Goal: Feedback & Contribution: Contribute content

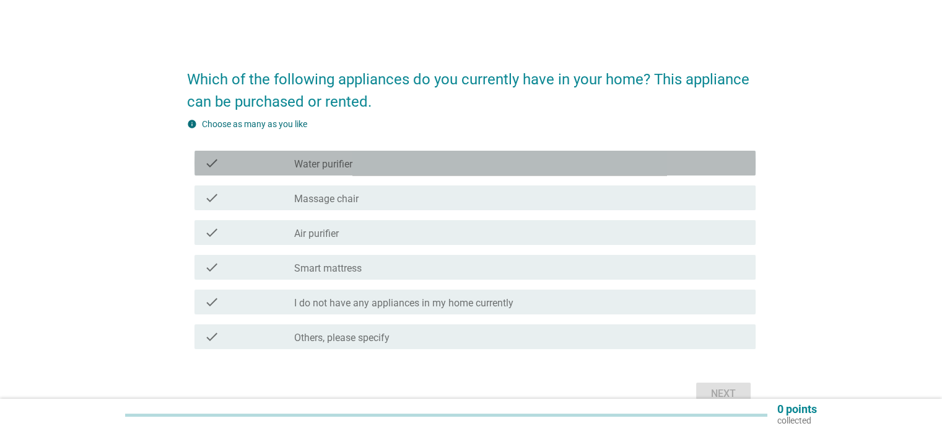
click at [365, 165] on div "check_box_outline_blank Water purifier" at bounding box center [519, 162] width 451 height 15
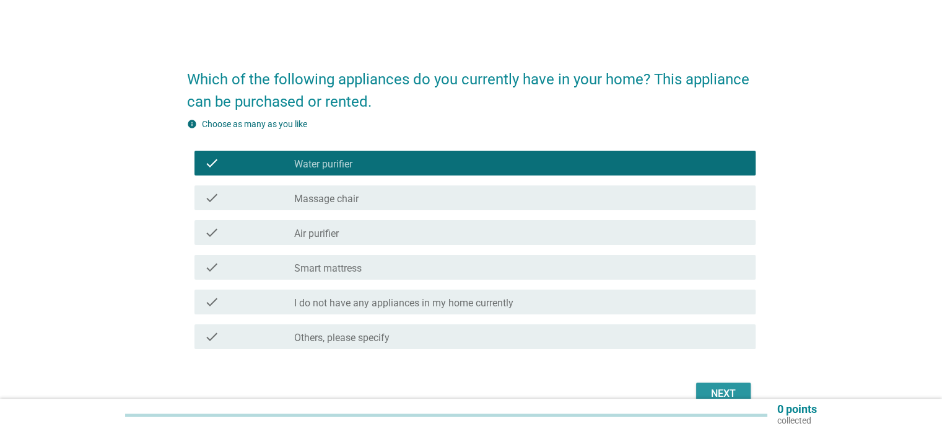
click at [716, 393] on div "Next" at bounding box center [723, 393] width 35 height 15
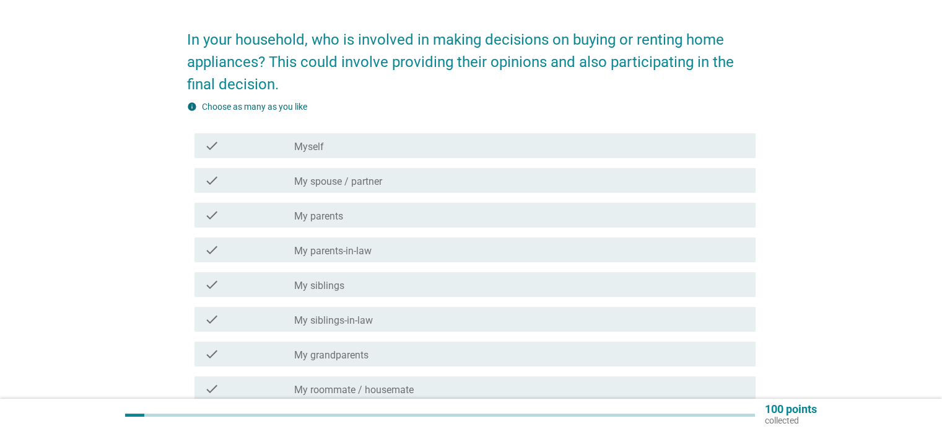
scroll to position [62, 0]
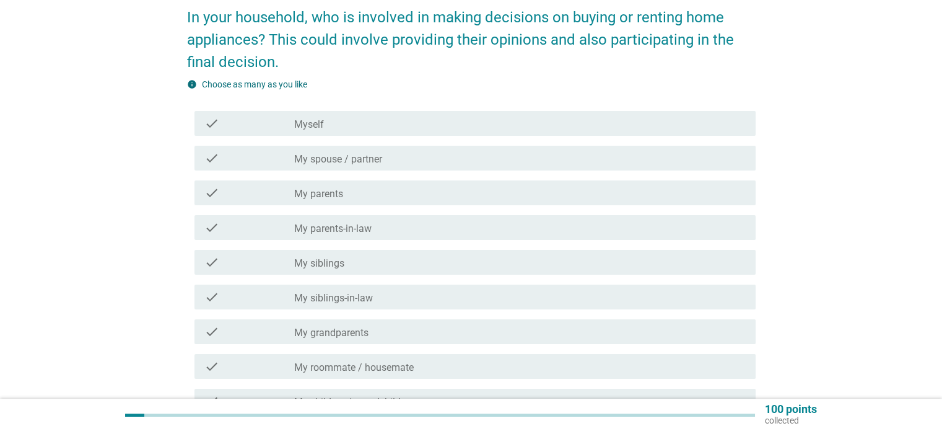
click at [406, 161] on div "check_box_outline_blank My spouse / partner" at bounding box center [519, 158] width 451 height 15
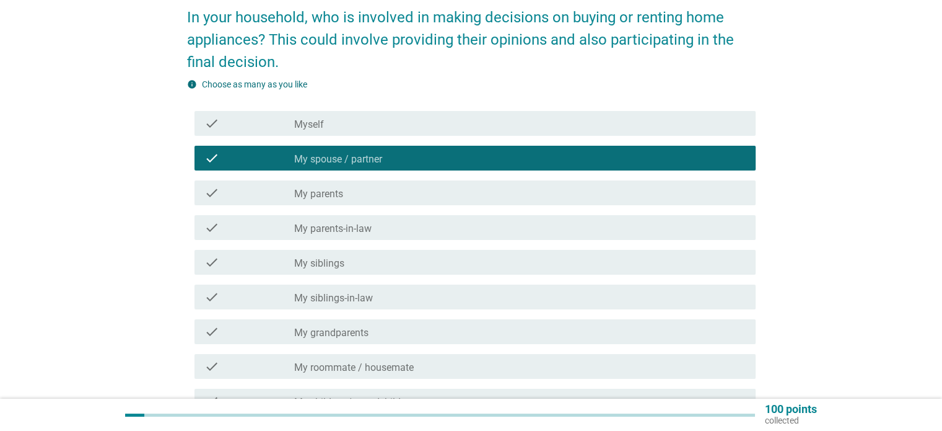
click at [331, 121] on div "check_box_outline_blank Myself" at bounding box center [519, 123] width 451 height 15
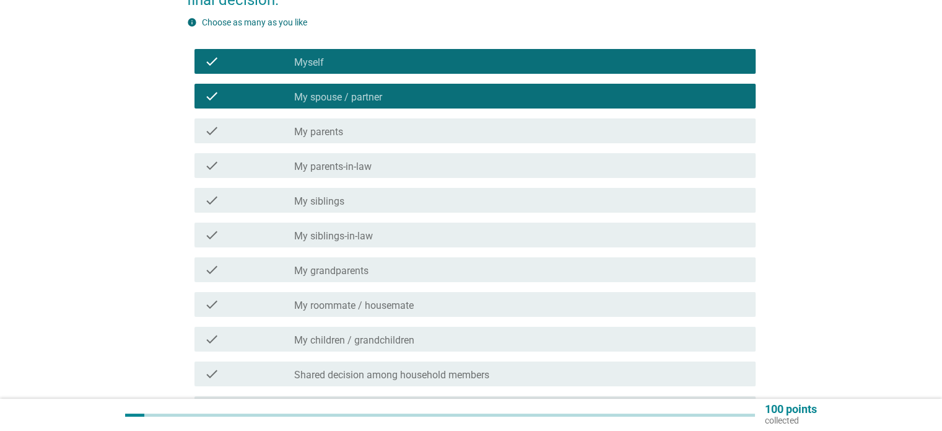
scroll to position [261, 0]
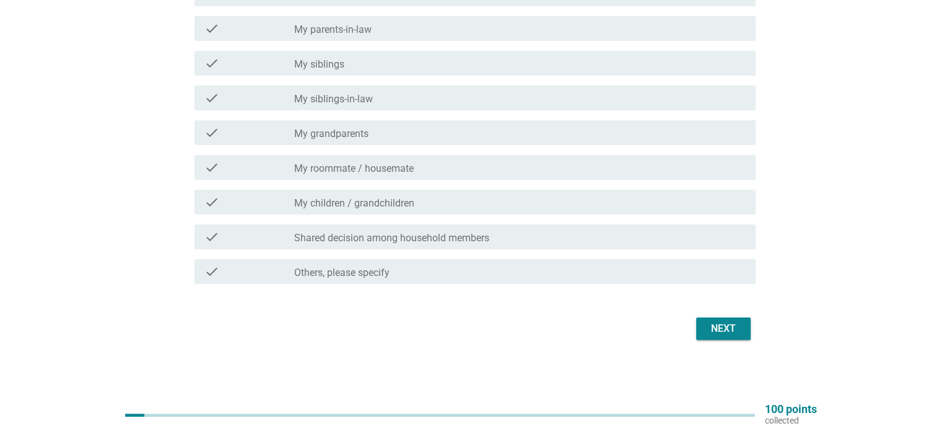
click at [710, 343] on div "In your household, who is involved in making decisions on buying or renting hom…" at bounding box center [471, 69] width 589 height 568
click at [716, 332] on div "Next" at bounding box center [723, 328] width 35 height 15
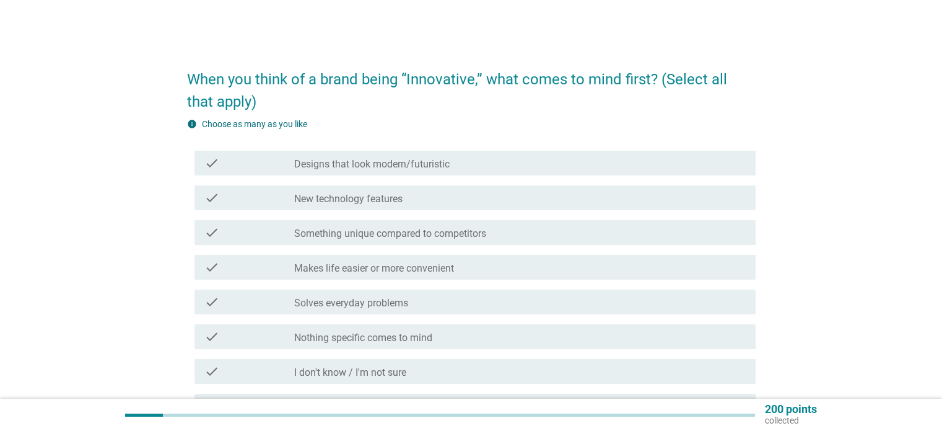
click at [389, 193] on label "New technology features" at bounding box center [348, 199] width 108 height 12
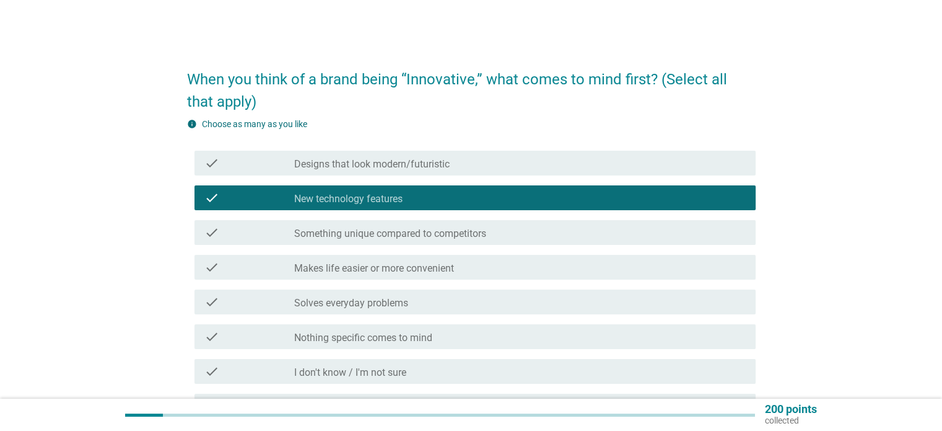
click at [396, 162] on label "Designs that look modern/futuristic" at bounding box center [371, 164] width 155 height 12
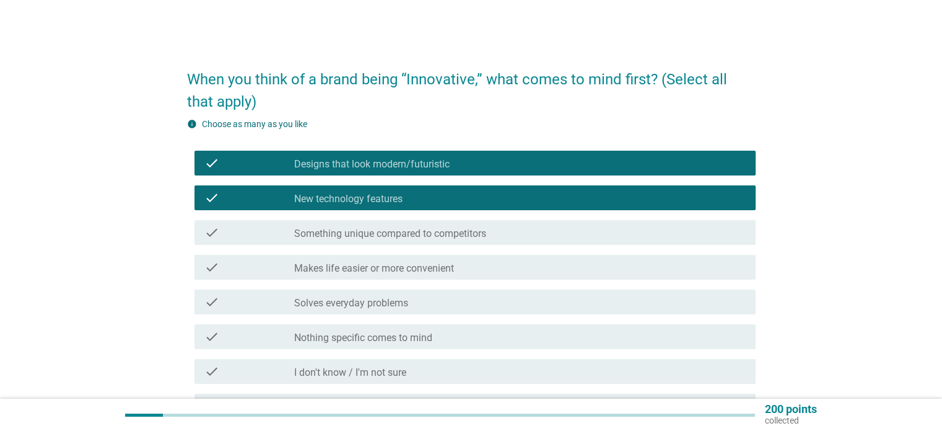
click at [441, 240] on div "check check_box_outline_blank Something unique compared to competitors" at bounding box center [475, 232] width 561 height 25
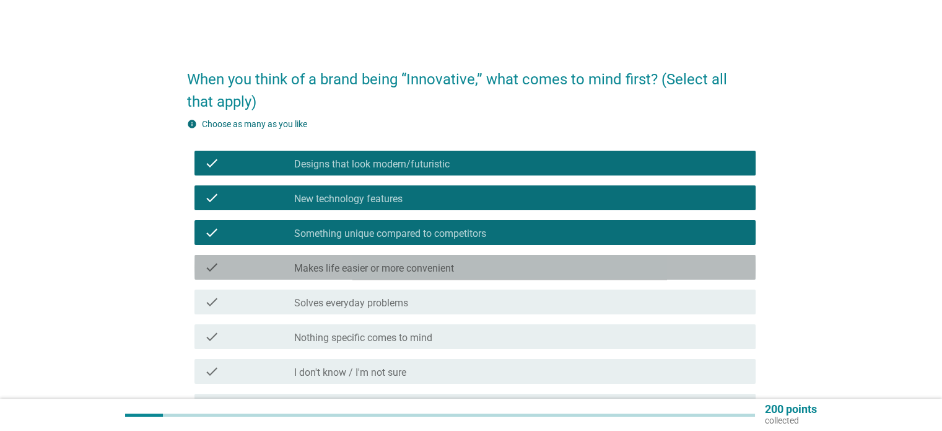
click at [492, 255] on div "check check_box_outline_blank Makes life easier or more convenient" at bounding box center [475, 267] width 561 height 25
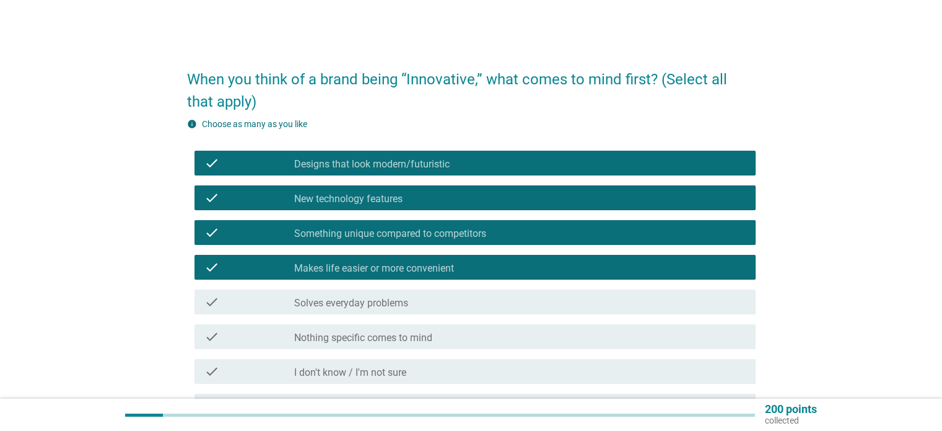
scroll to position [62, 0]
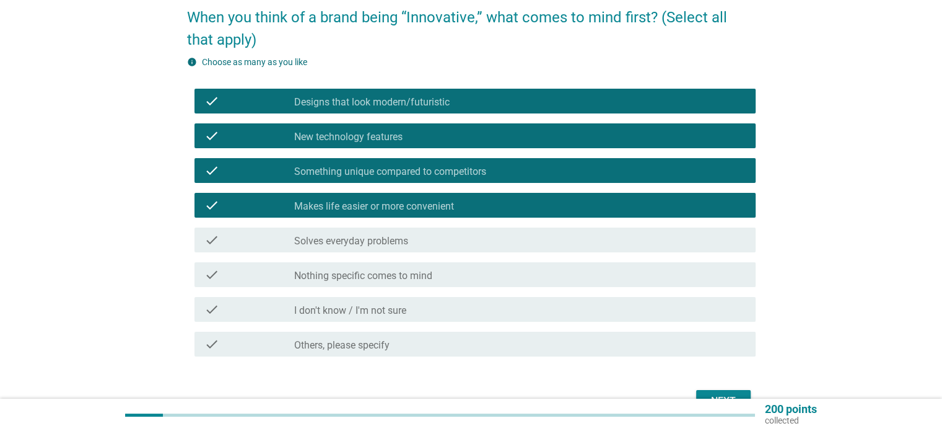
click at [533, 239] on div "check_box_outline_blank Solves everyday problems" at bounding box center [519, 239] width 451 height 15
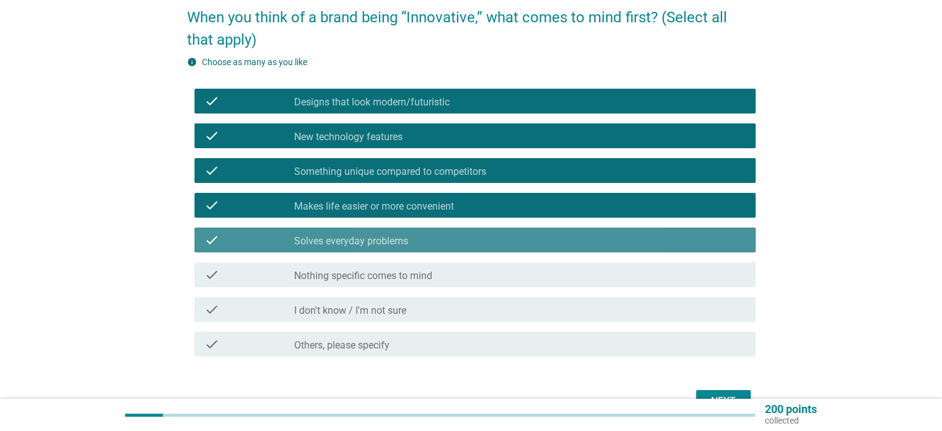
click at [538, 243] on div "check_box_outline_blank Solves everyday problems" at bounding box center [519, 239] width 451 height 15
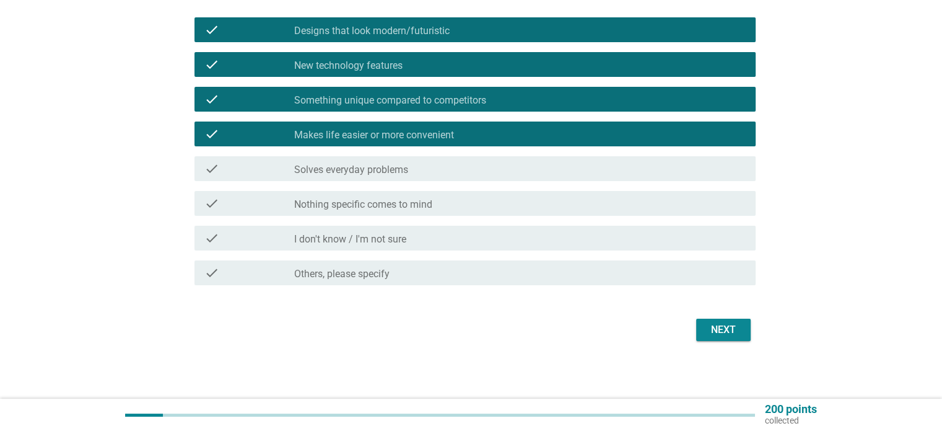
scroll to position [134, 0]
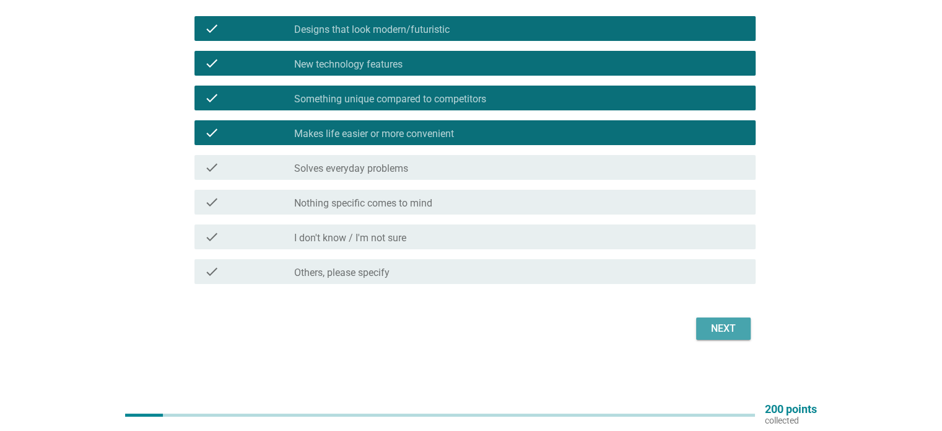
click at [724, 333] on div "Next" at bounding box center [723, 328] width 35 height 15
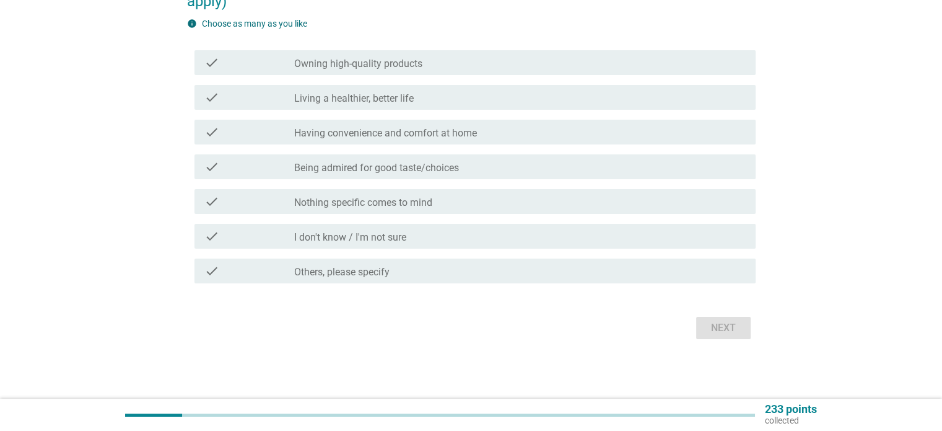
scroll to position [0, 0]
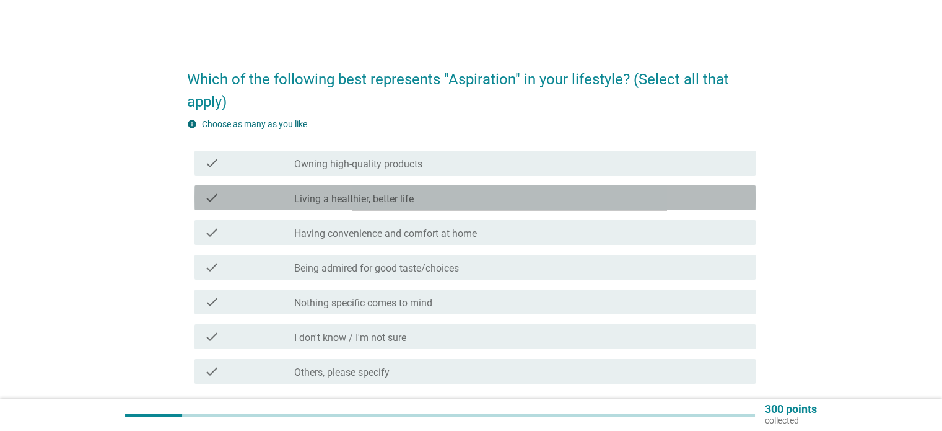
click at [337, 201] on label "Living a healthier, better life" at bounding box center [354, 199] width 120 height 12
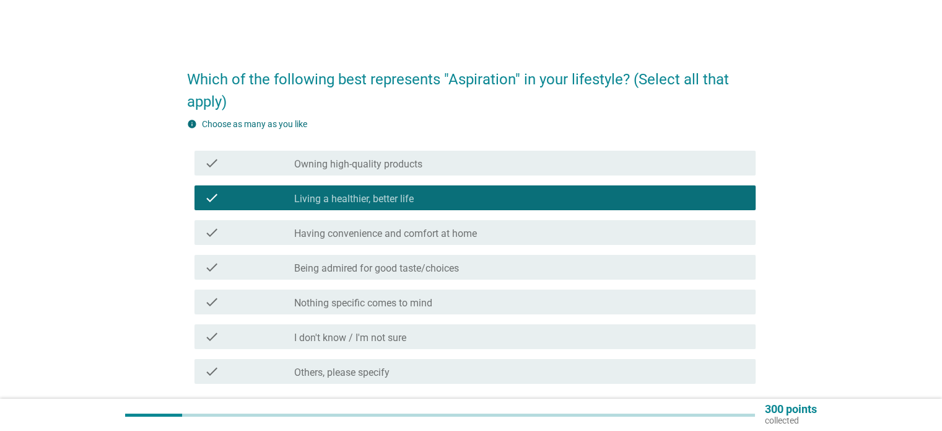
click at [393, 239] on label "Having convenience and comfort at home" at bounding box center [385, 233] width 183 height 12
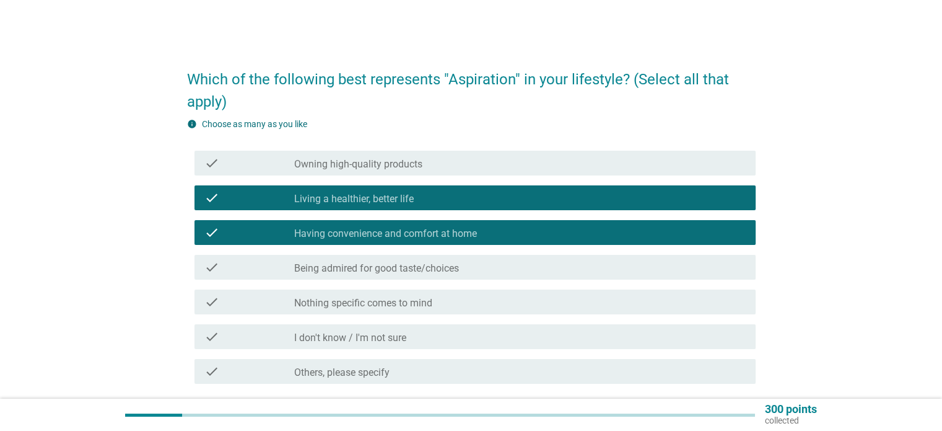
click at [387, 265] on label "Being admired for good taste/choices" at bounding box center [376, 268] width 165 height 12
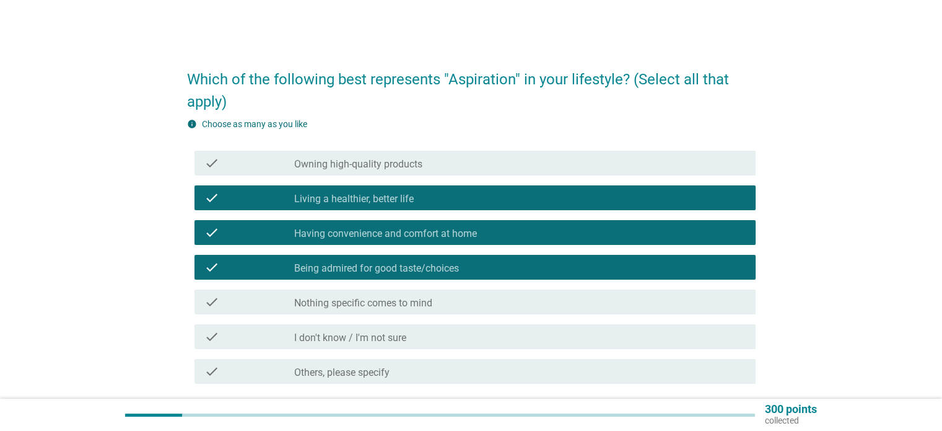
scroll to position [100, 0]
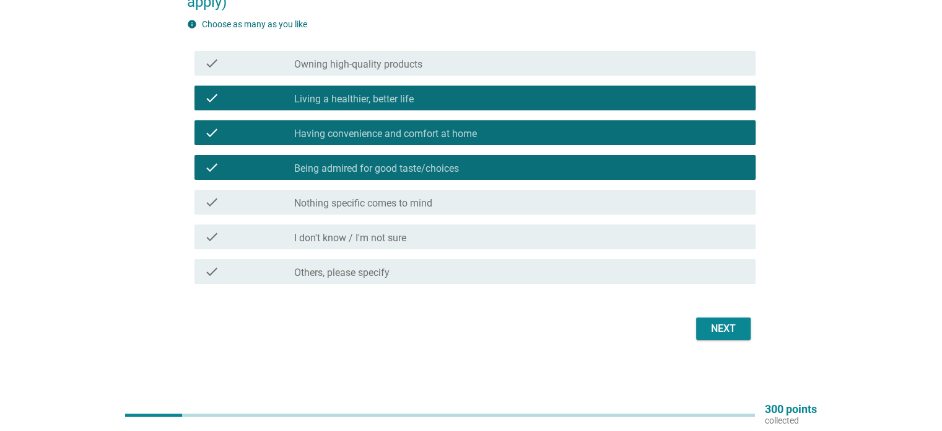
click at [383, 53] on div "check check_box_outline_blank Owning high-quality products" at bounding box center [475, 63] width 561 height 25
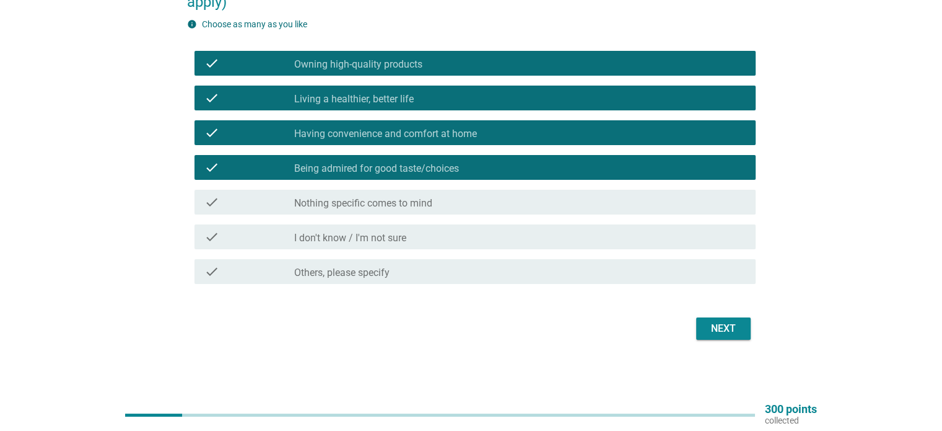
click at [725, 327] on div "Next" at bounding box center [723, 328] width 35 height 15
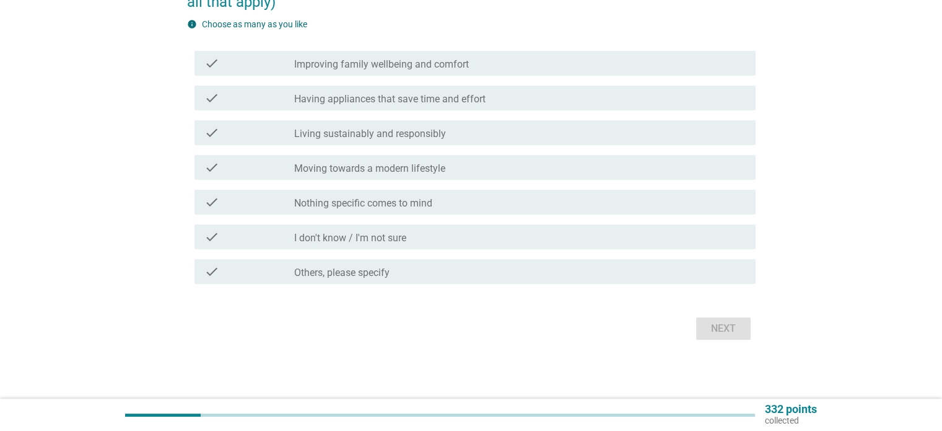
scroll to position [0, 0]
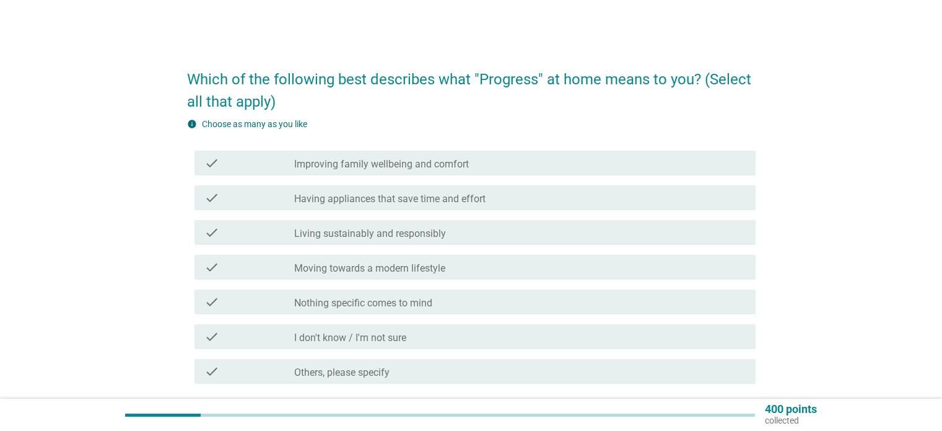
click at [461, 113] on form "Which of the following best describes what "Progress" at home means to you? (Se…" at bounding box center [471, 249] width 569 height 387
click at [429, 167] on label "Improving family wellbeing and comfort" at bounding box center [381, 164] width 175 height 12
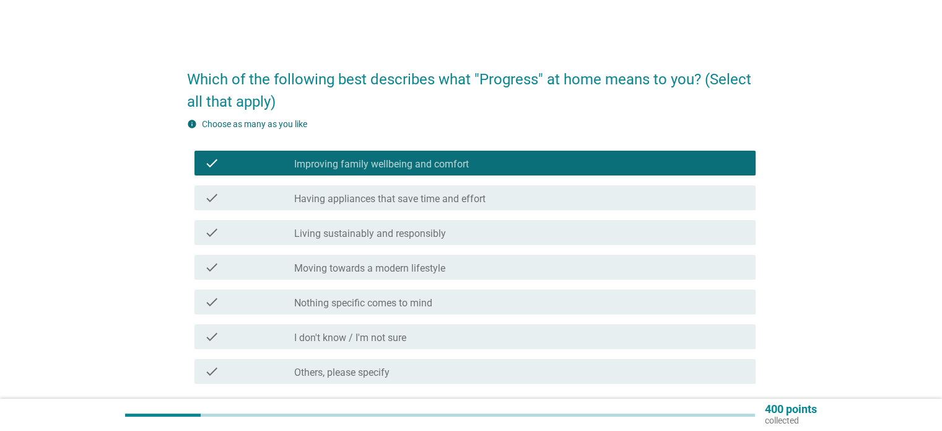
click at [439, 208] on div "check check_box_outline_blank Having appliances that save time and effort" at bounding box center [475, 197] width 561 height 25
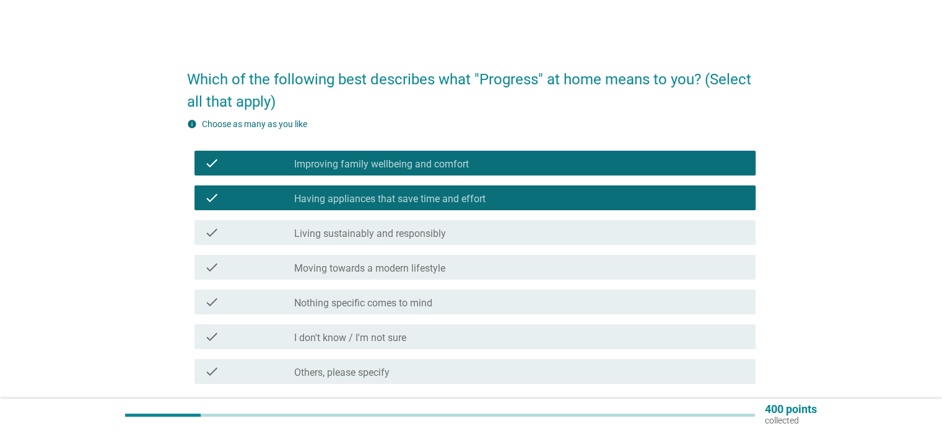
click at [393, 270] on label "Moving towards a modern lifestyle" at bounding box center [369, 268] width 151 height 12
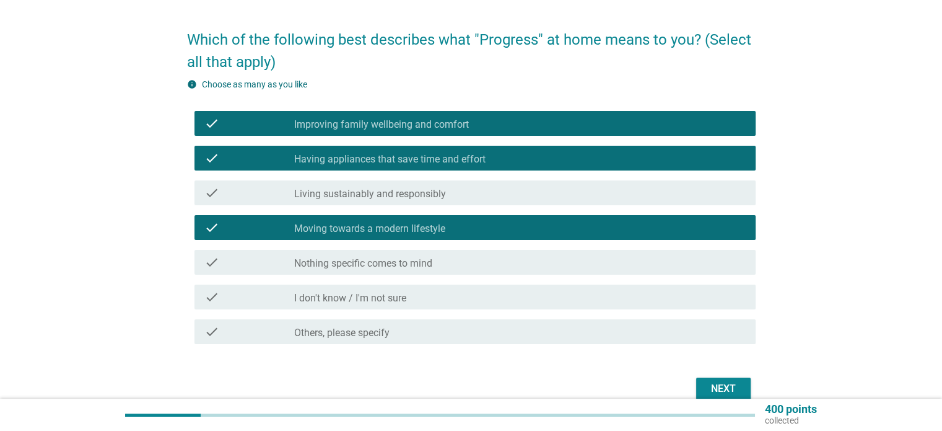
scroll to position [62, 0]
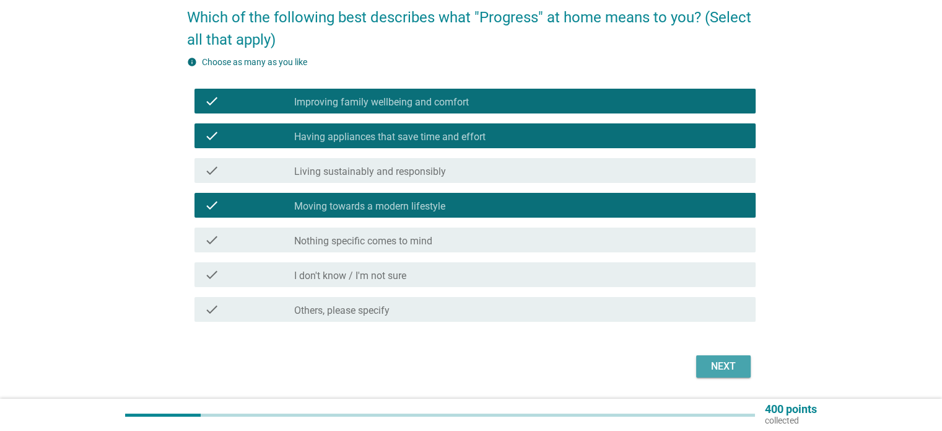
click at [732, 367] on div "Next" at bounding box center [723, 366] width 35 height 15
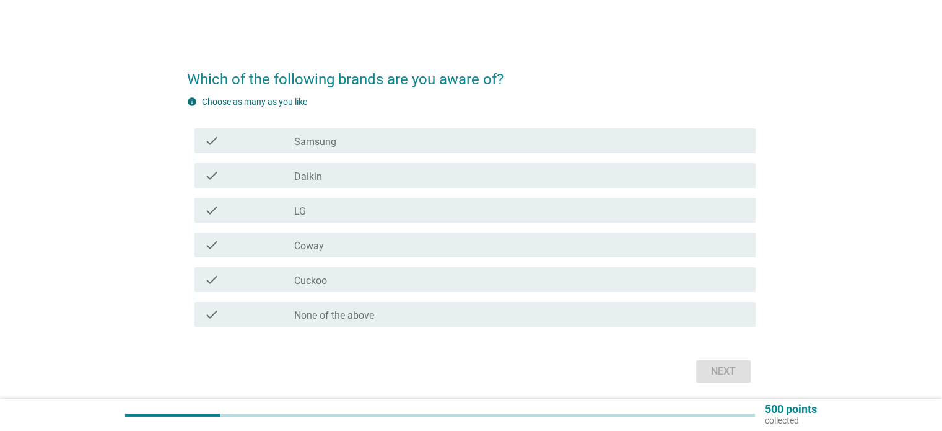
click at [339, 138] on div "check_box_outline_blank Samsung" at bounding box center [519, 140] width 451 height 15
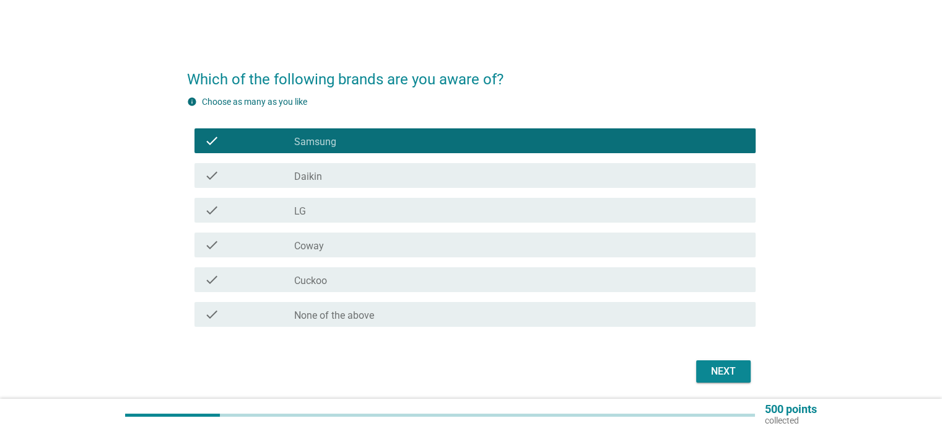
click at [346, 175] on div "check_box_outline_blank Daikin" at bounding box center [519, 175] width 451 height 15
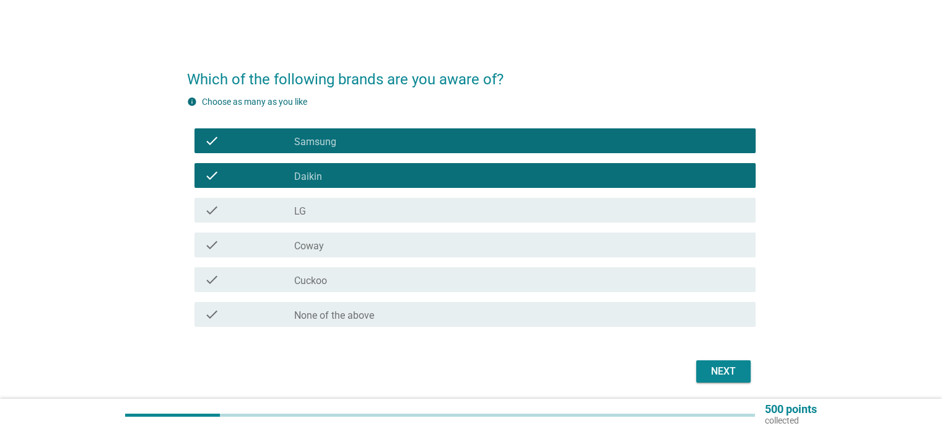
click at [350, 219] on div "check check_box_outline_blank LG" at bounding box center [475, 210] width 561 height 25
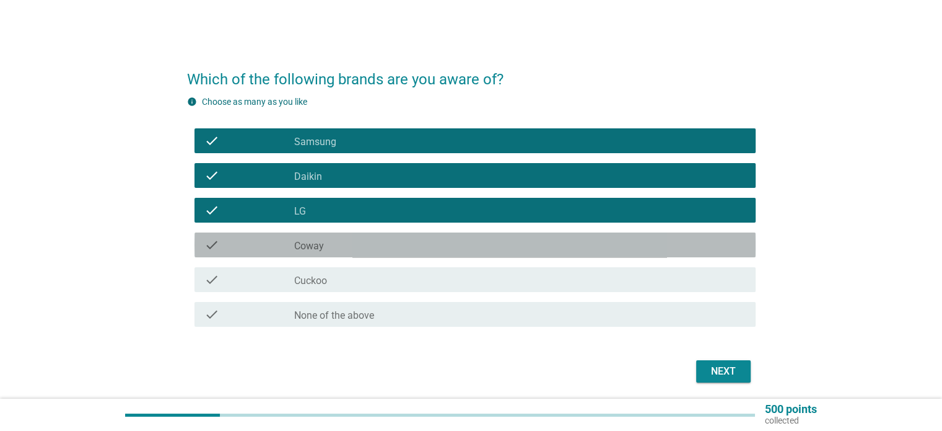
click at [352, 256] on div "check check_box_outline_blank Coway" at bounding box center [475, 244] width 561 height 25
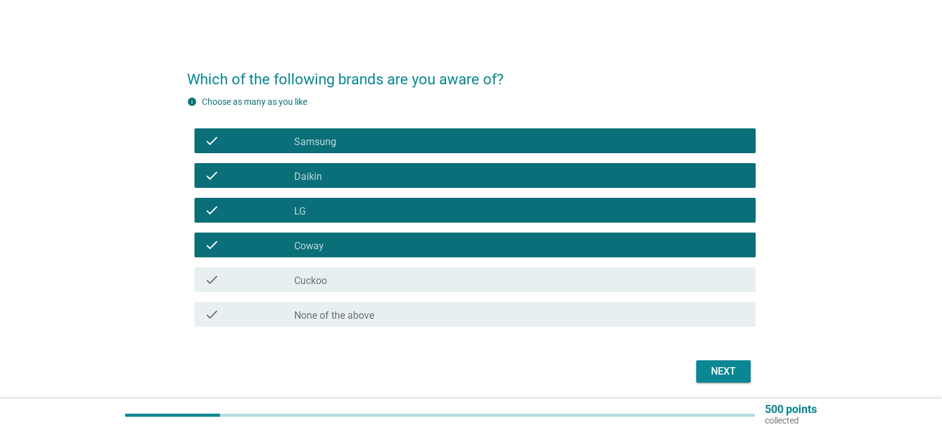
click at [343, 284] on div "check_box_outline_blank Cuckoo" at bounding box center [519, 279] width 451 height 15
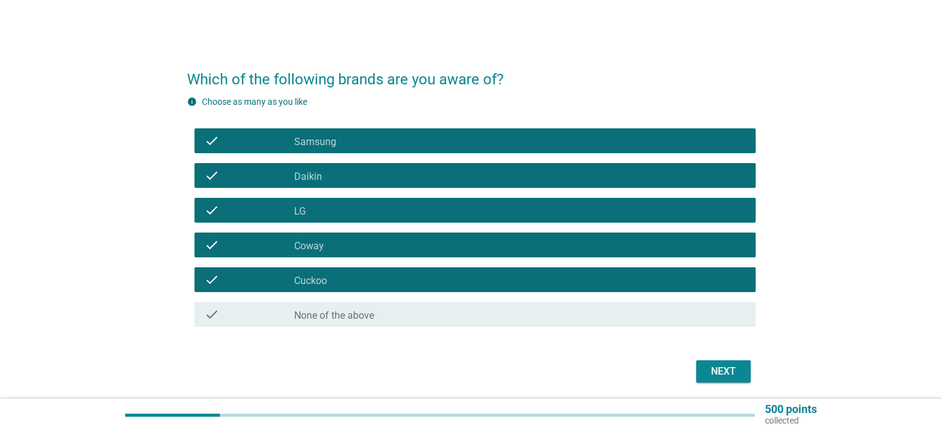
click at [709, 369] on div "Next" at bounding box center [723, 371] width 35 height 15
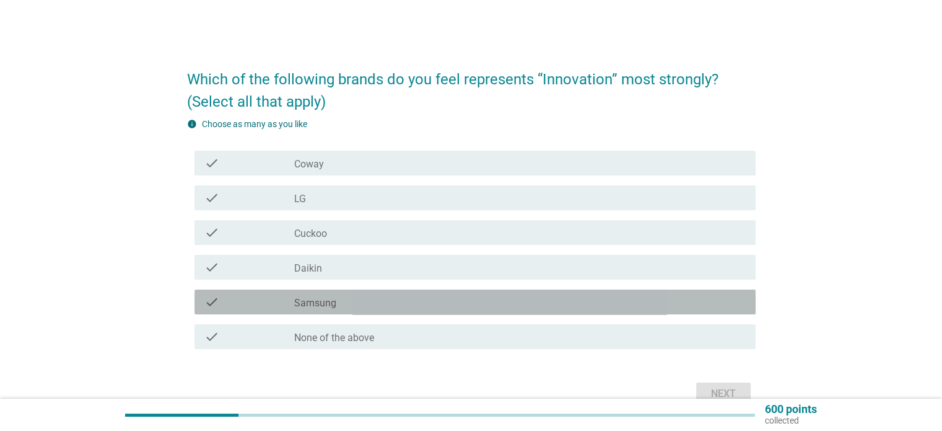
click at [386, 298] on div "check_box_outline_blank Samsung" at bounding box center [519, 301] width 451 height 15
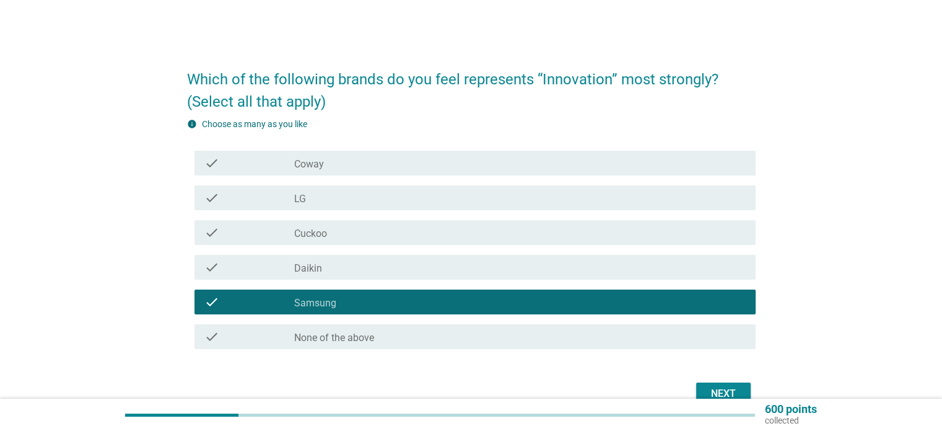
click at [711, 388] on div "Next" at bounding box center [723, 393] width 35 height 15
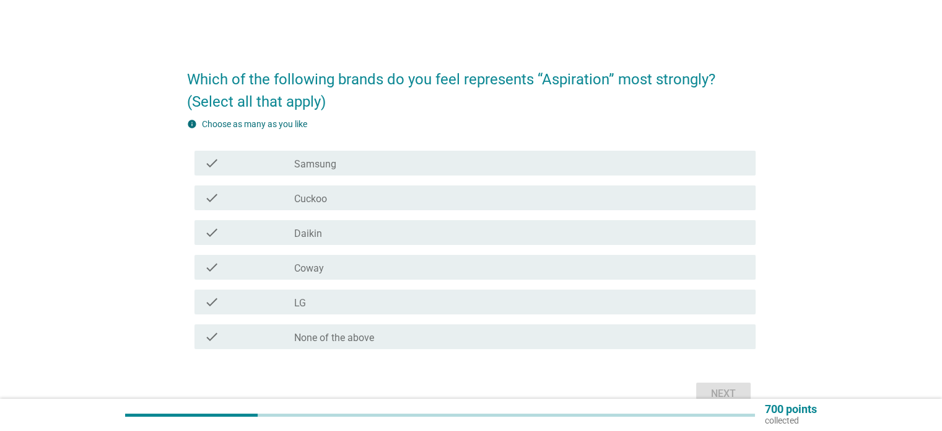
click at [365, 201] on div "check_box Cuckoo" at bounding box center [519, 197] width 451 height 15
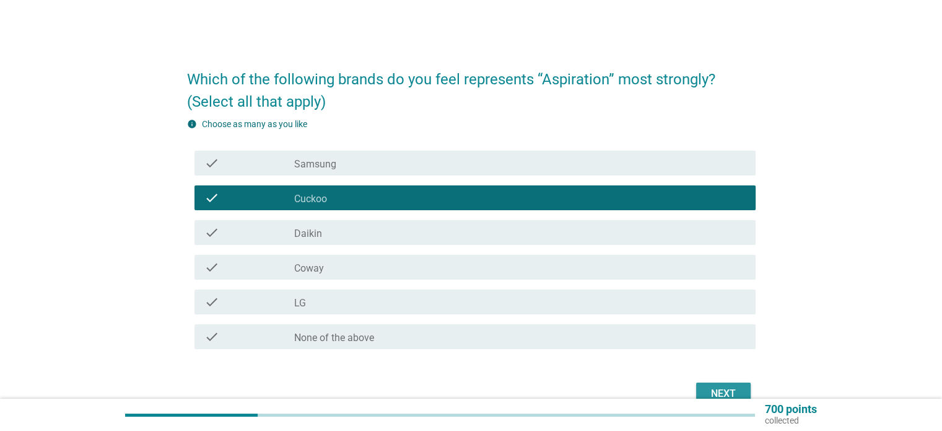
click at [707, 386] on div "Next" at bounding box center [723, 393] width 35 height 15
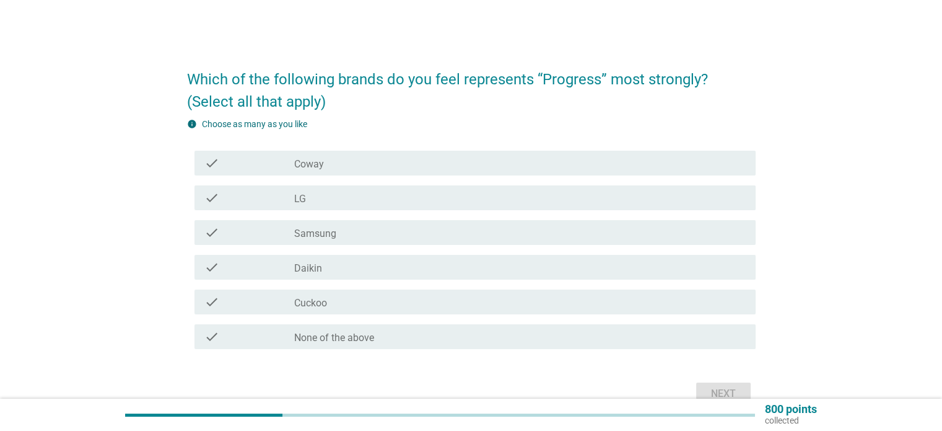
click at [387, 160] on div "check_box Coway" at bounding box center [519, 162] width 451 height 15
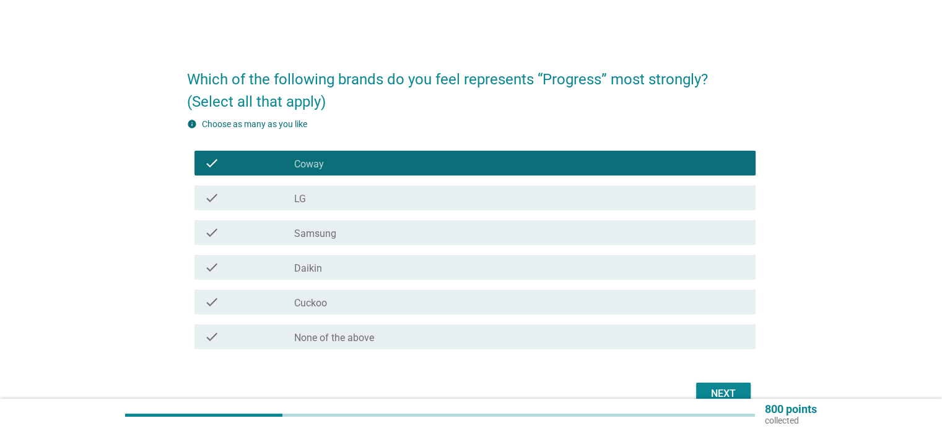
click at [362, 232] on div "check_box Samsung" at bounding box center [519, 232] width 451 height 15
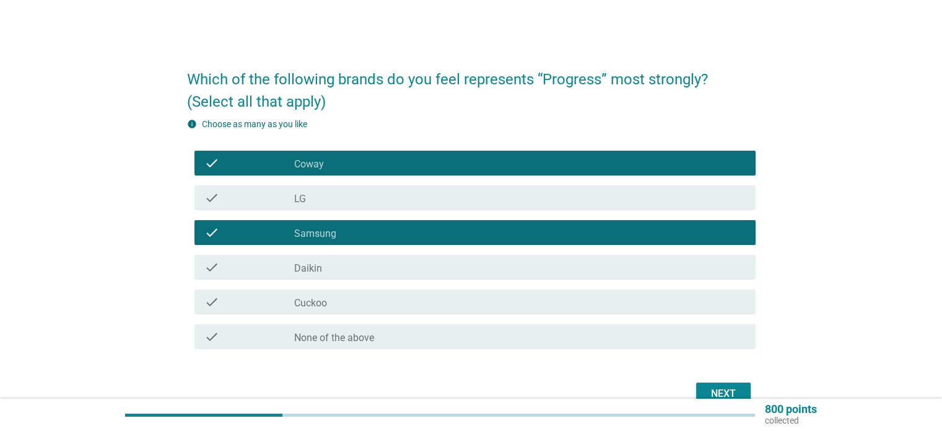
click at [716, 396] on div "Next" at bounding box center [723, 393] width 35 height 15
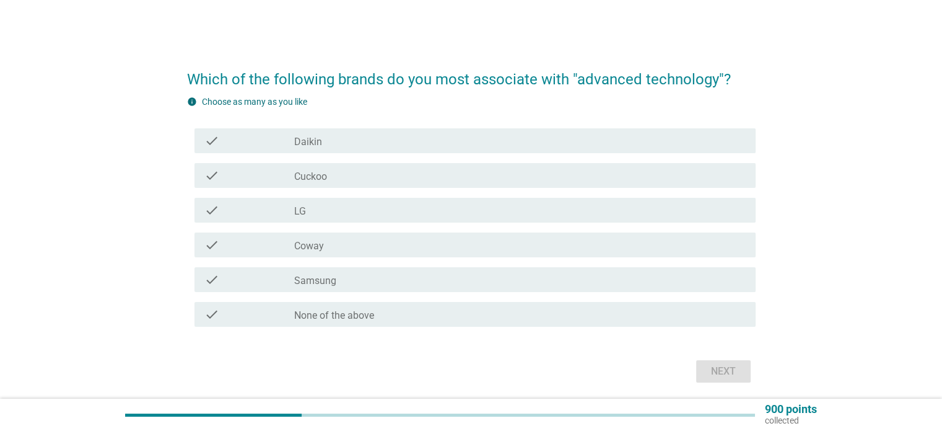
click at [351, 281] on div "check_box Samsung" at bounding box center [519, 279] width 451 height 15
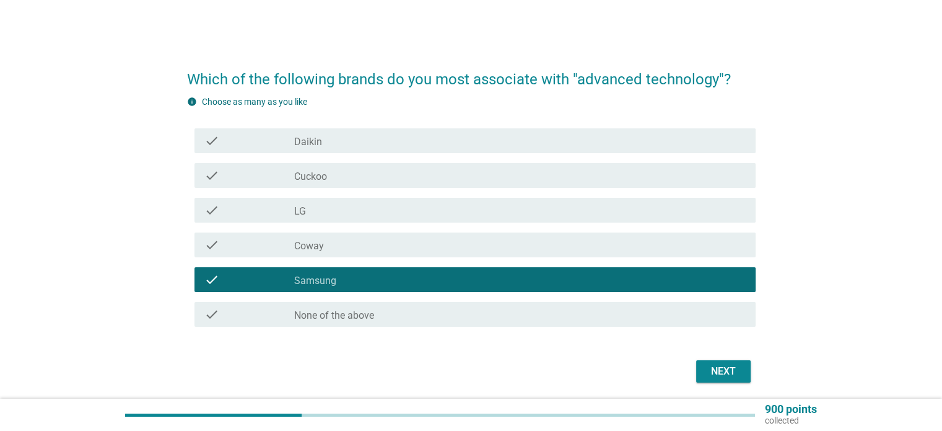
click at [349, 246] on div "check_box Coway" at bounding box center [519, 244] width 451 height 15
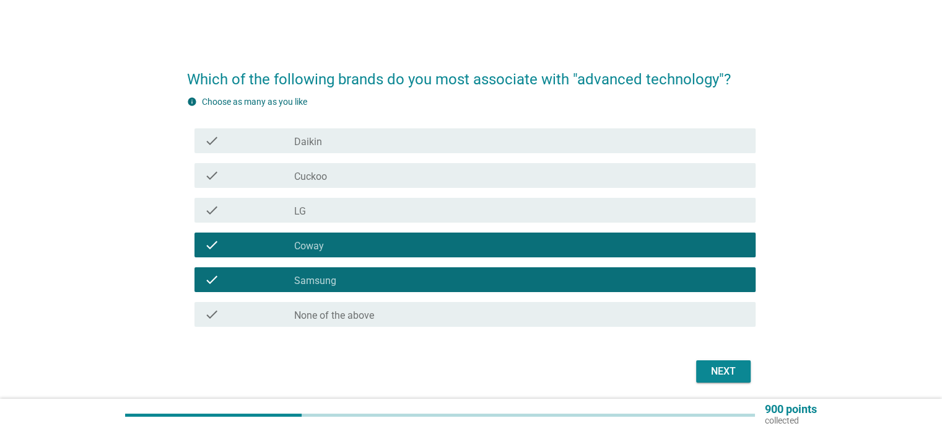
click at [712, 362] on button "Next" at bounding box center [723, 371] width 55 height 22
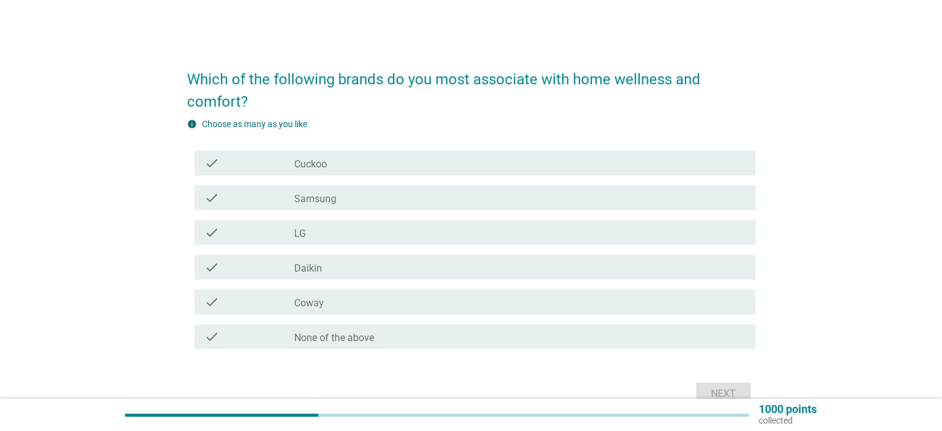
click at [374, 173] on div "check check_box Cuckoo" at bounding box center [475, 163] width 561 height 25
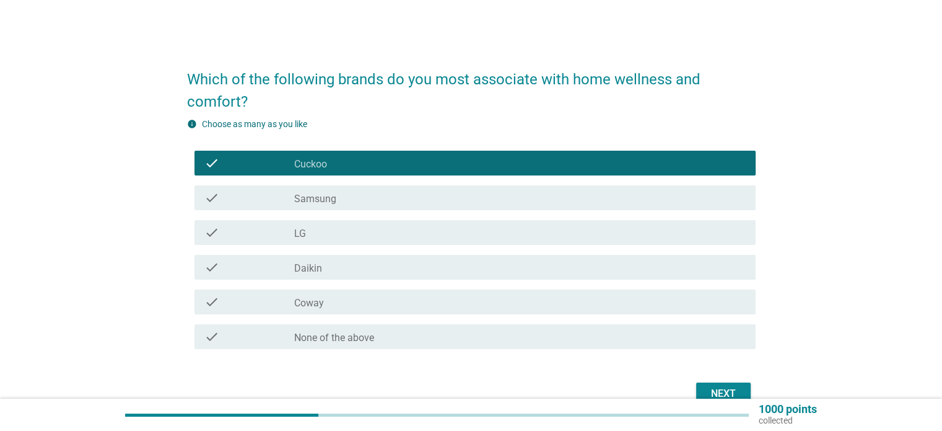
click at [713, 393] on div "Next" at bounding box center [723, 393] width 35 height 15
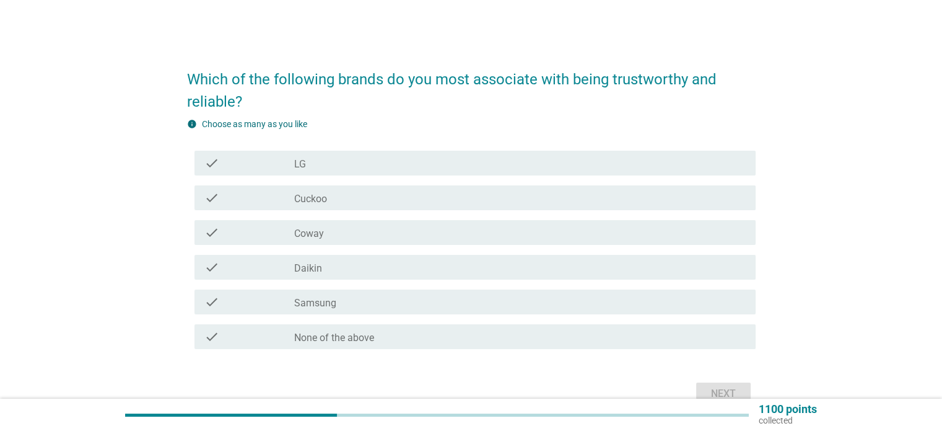
click at [333, 232] on div "check_box Coway" at bounding box center [519, 232] width 451 height 15
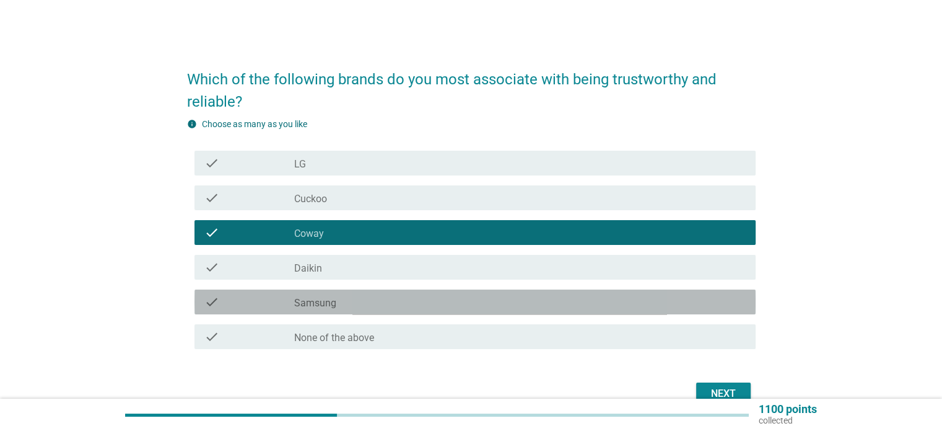
click at [346, 305] on div "check_box Samsung" at bounding box center [519, 301] width 451 height 15
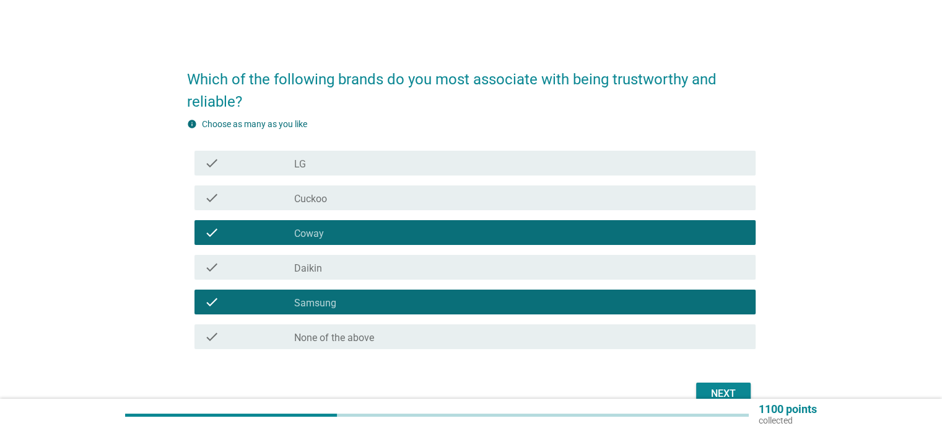
click at [528, 274] on div "check check_box Daikin" at bounding box center [475, 267] width 561 height 25
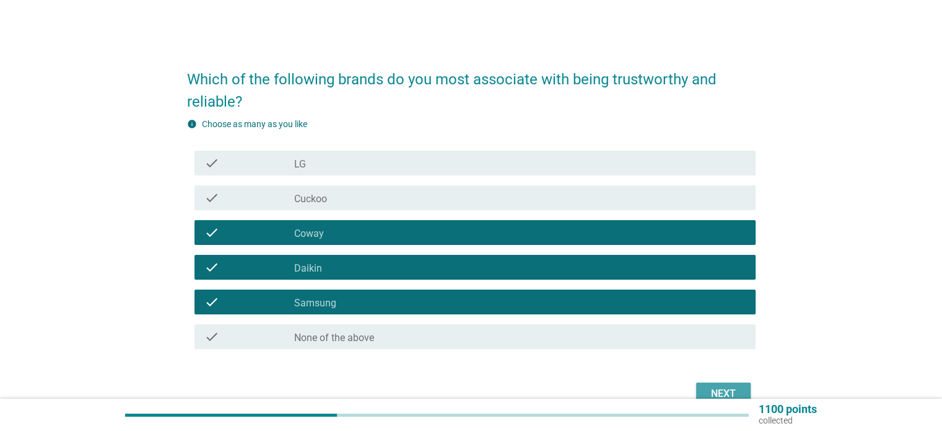
click at [724, 385] on button "Next" at bounding box center [723, 393] width 55 height 22
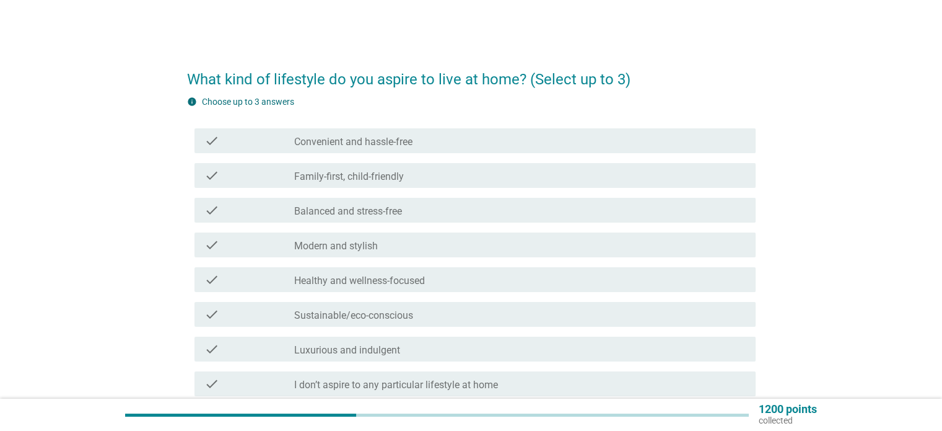
click at [409, 146] on label "Convenient and hassle-free" at bounding box center [353, 142] width 118 height 12
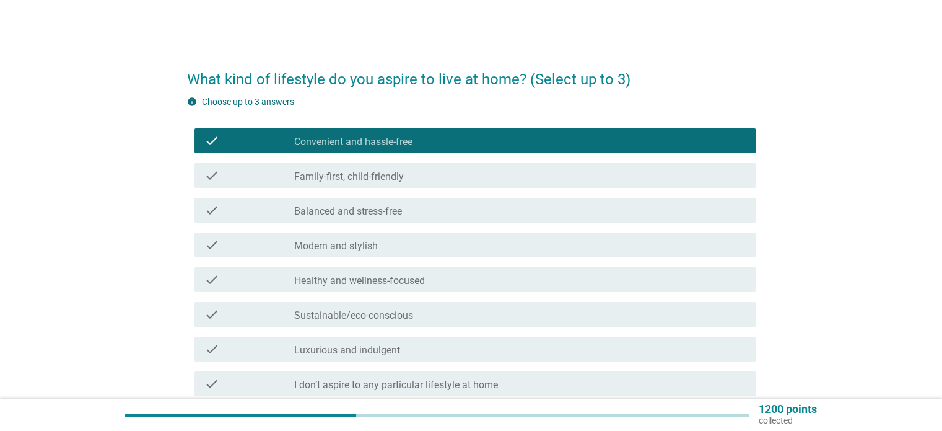
click at [401, 174] on label "Family-first, child-friendly" at bounding box center [349, 176] width 110 height 12
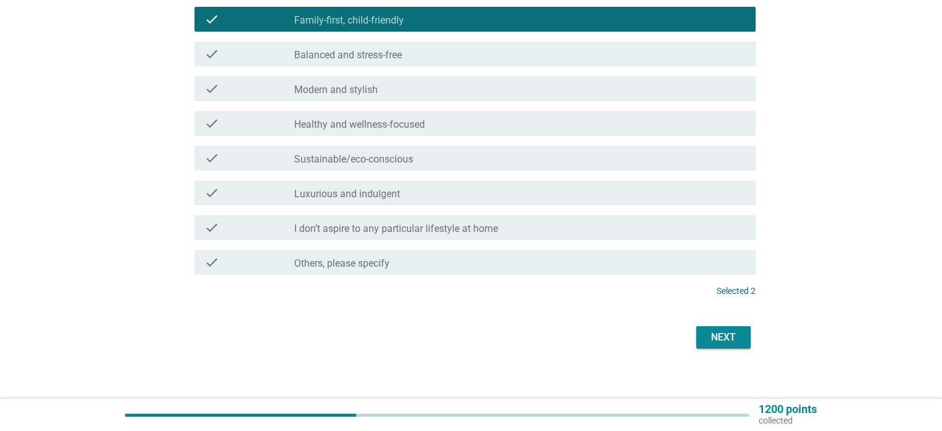
scroll to position [165, 0]
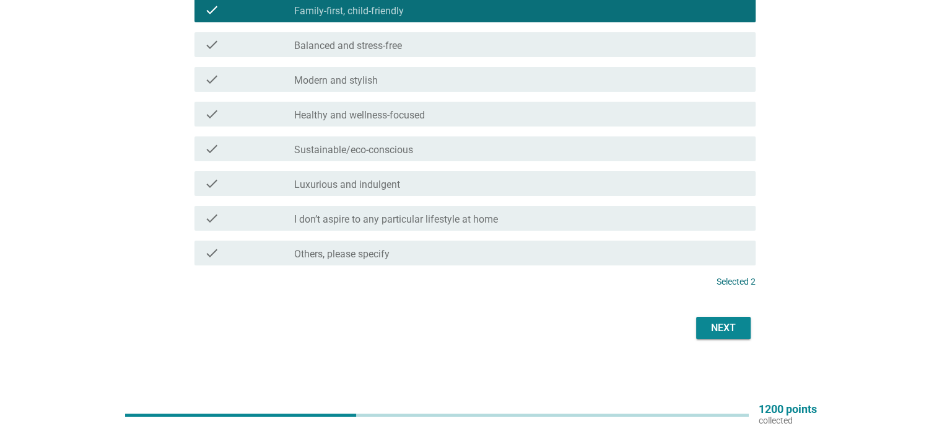
click at [395, 46] on label "Balanced and stress-free" at bounding box center [348, 46] width 108 height 12
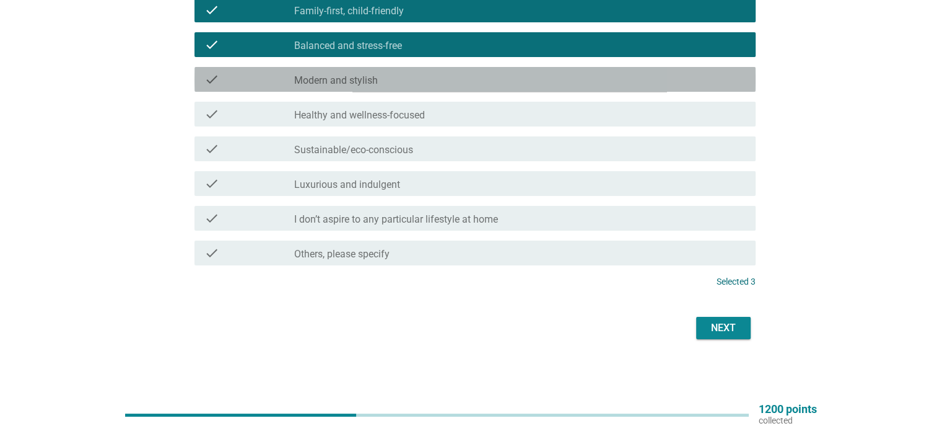
click at [398, 79] on div "check_box_outline_blank Modern and stylish" at bounding box center [519, 79] width 451 height 15
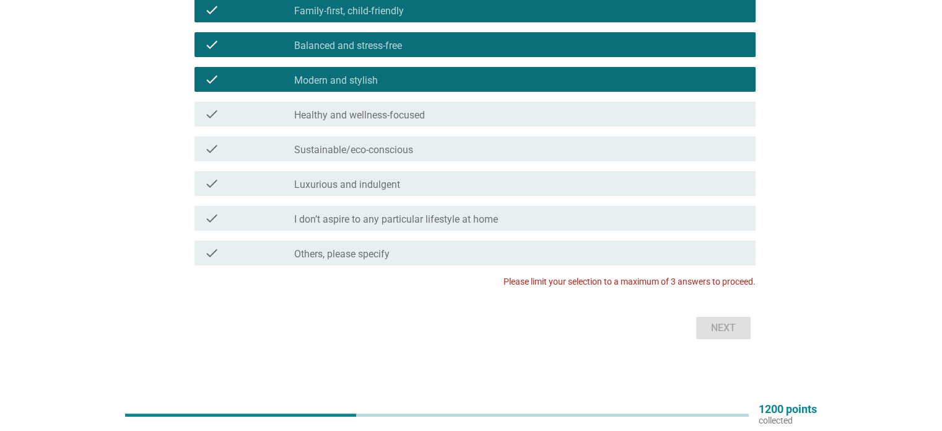
click at [408, 112] on label "Healthy and wellness-focused" at bounding box center [359, 115] width 131 height 12
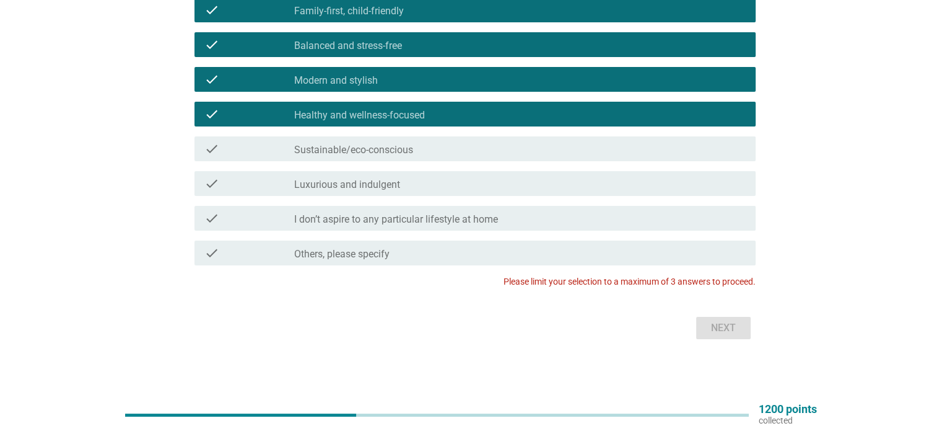
click at [714, 328] on div "Next" at bounding box center [471, 328] width 569 height 30
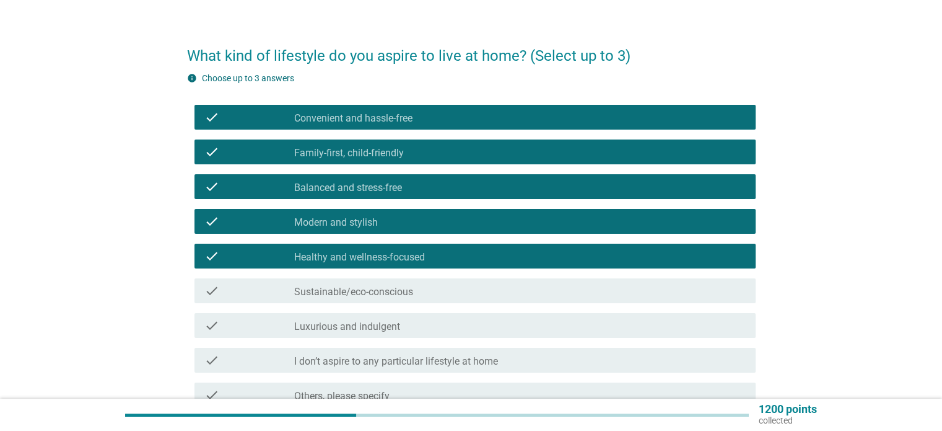
scroll to position [0, 0]
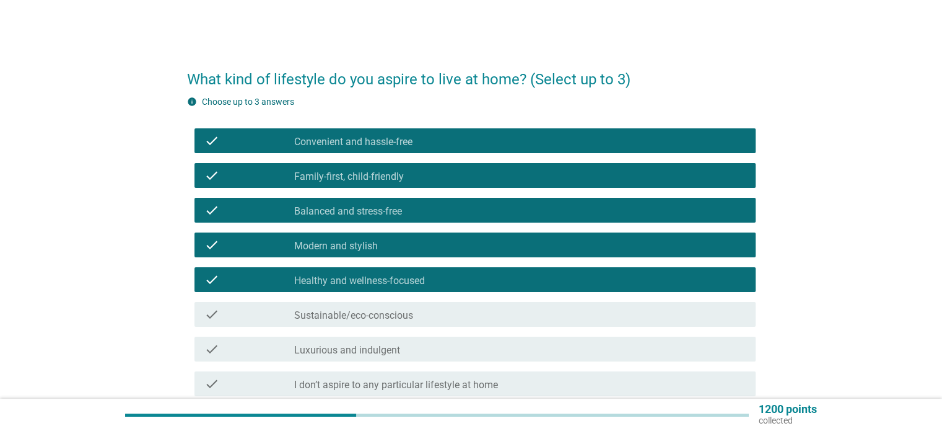
click at [382, 188] on div "check check_box Family-first, child-friendly" at bounding box center [471, 175] width 569 height 35
click at [387, 175] on label "Family-first, child-friendly" at bounding box center [349, 176] width 110 height 12
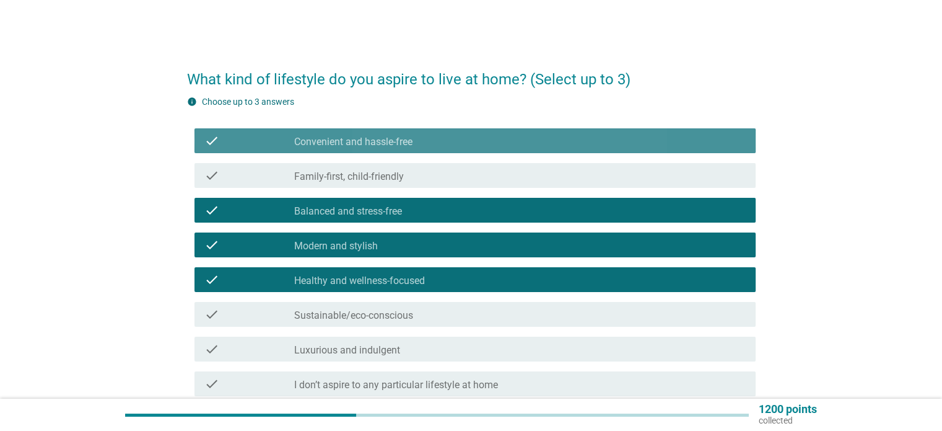
click at [419, 137] on div "check_box Convenient and hassle-free" at bounding box center [519, 140] width 451 height 15
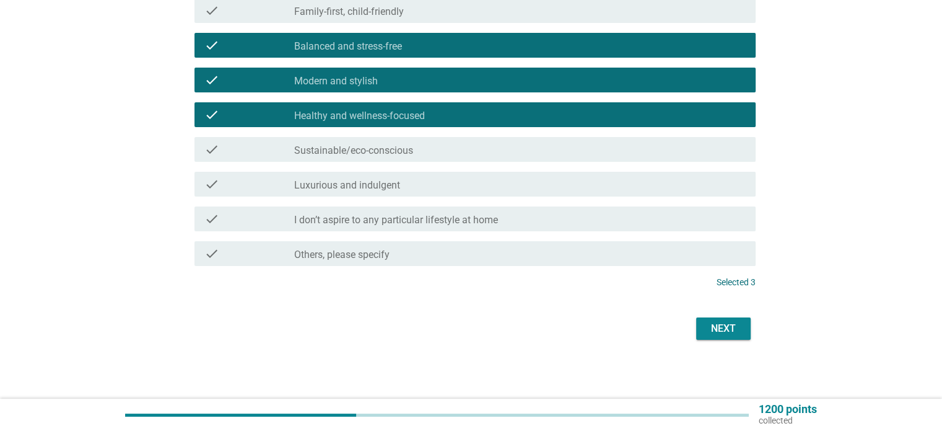
scroll to position [165, 0]
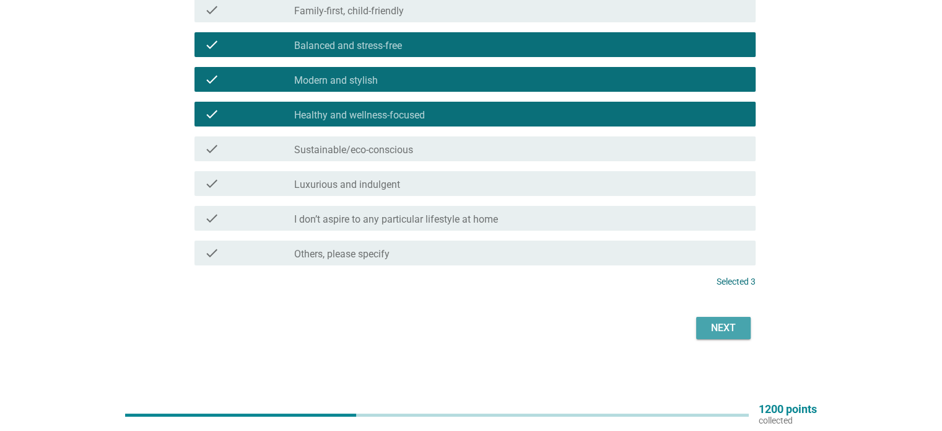
click at [722, 323] on div "Next" at bounding box center [723, 327] width 35 height 15
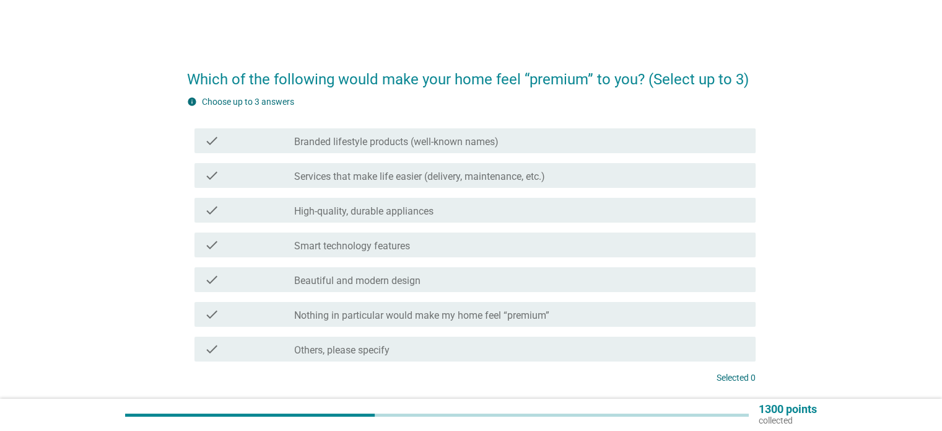
click at [344, 148] on div "check check_box_outline_blank Branded lifestyle products (well-known names)" at bounding box center [475, 140] width 561 height 25
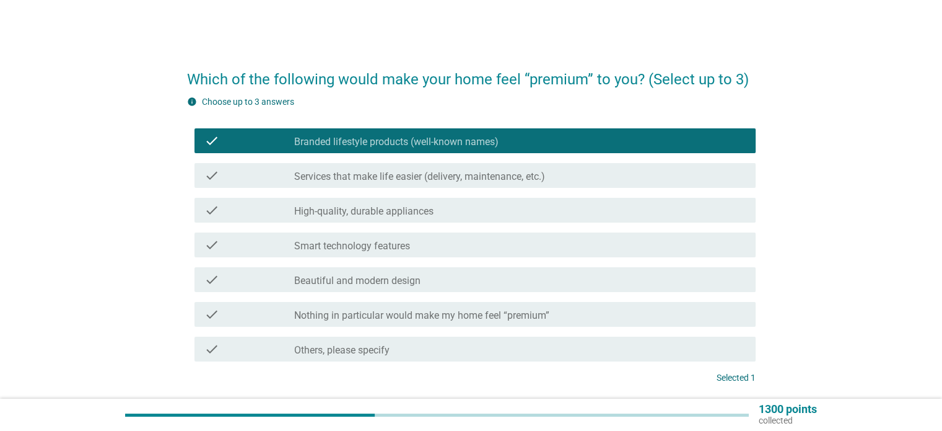
click at [358, 204] on div "check_box_outline_blank High-quality, durable appliances" at bounding box center [519, 210] width 451 height 15
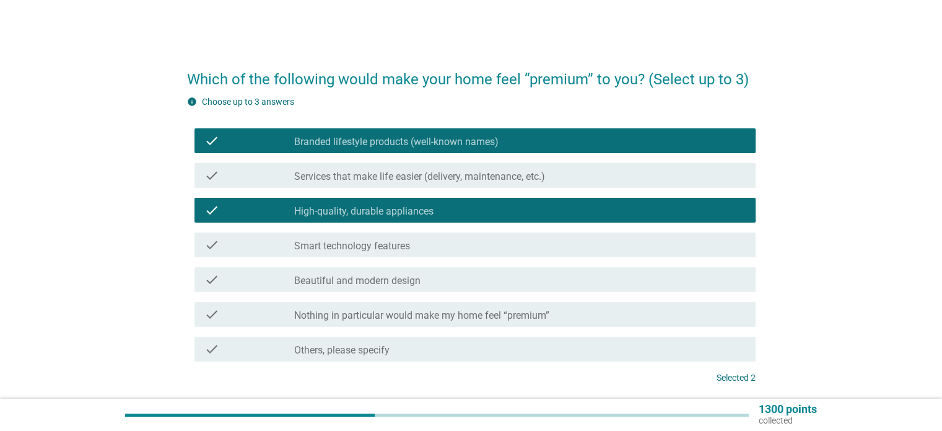
click at [372, 239] on div "check_box_outline_blank Smart technology features" at bounding box center [519, 244] width 451 height 15
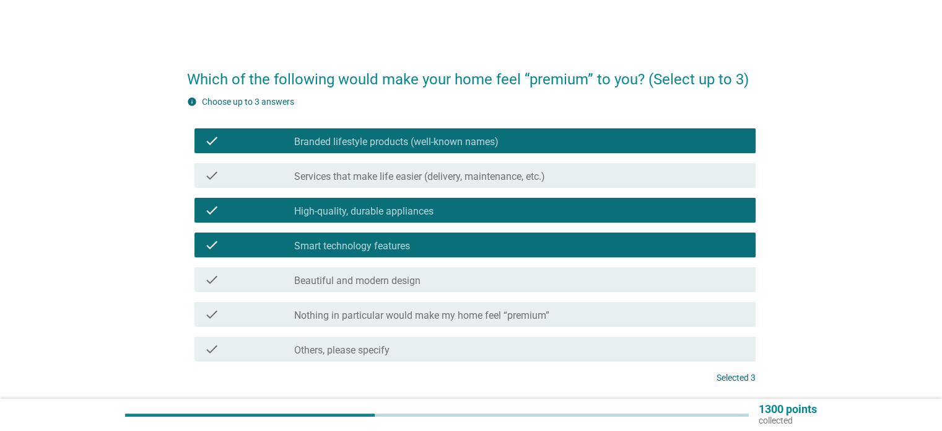
scroll to position [96, 0]
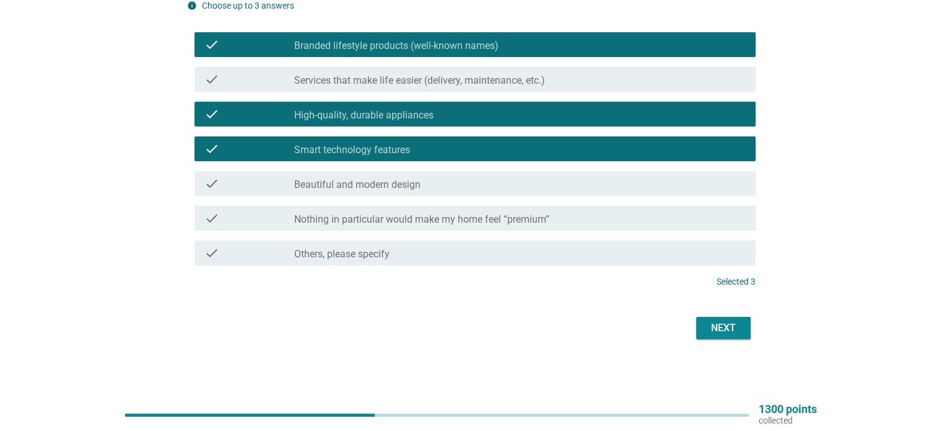
click at [342, 182] on label "Beautiful and modern design" at bounding box center [357, 184] width 126 height 12
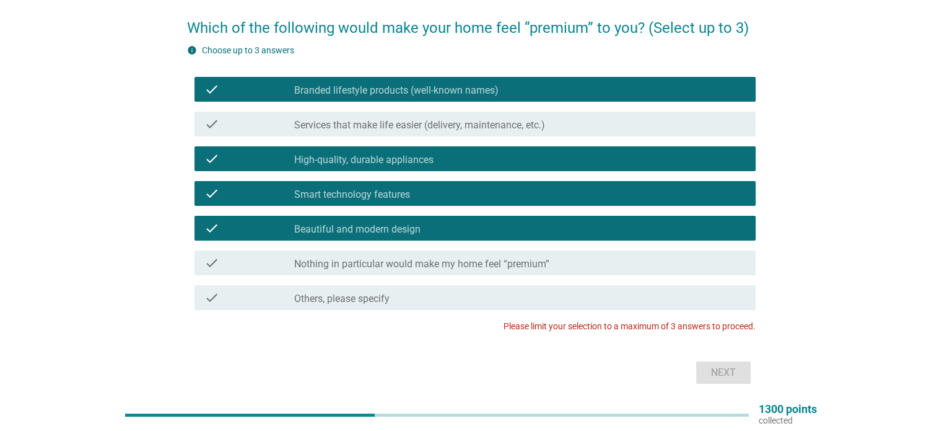
scroll to position [0, 0]
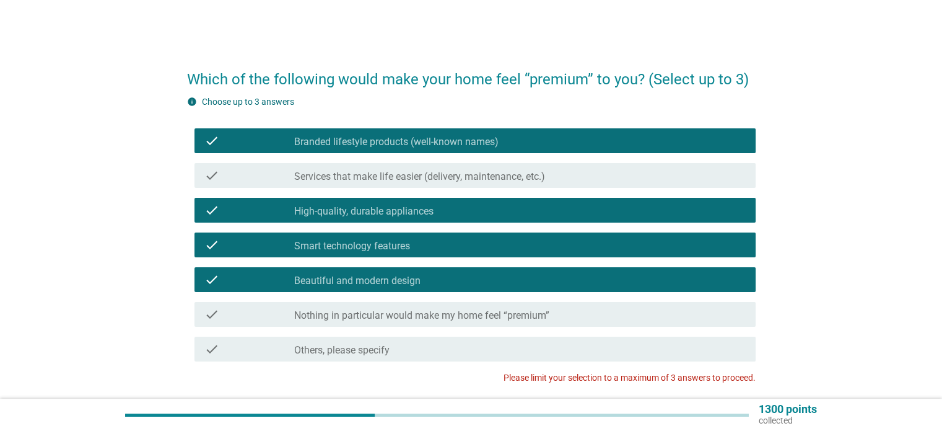
click at [404, 271] on div "check check_box Beautiful and modern design" at bounding box center [475, 279] width 561 height 25
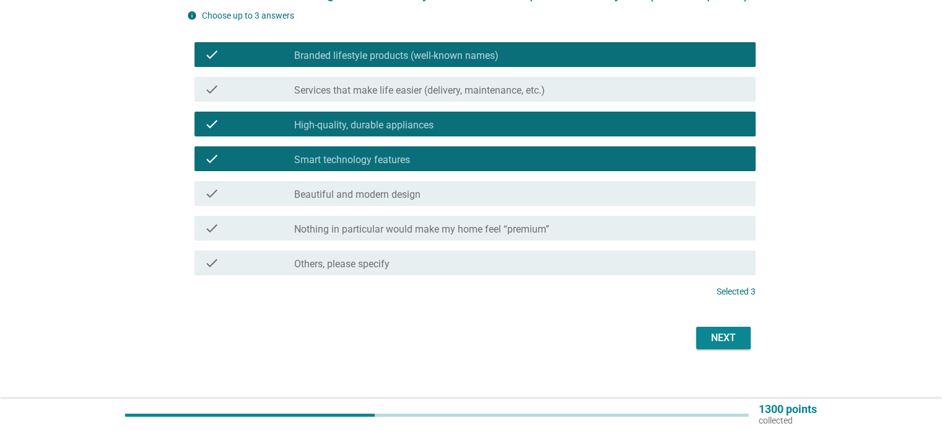
scroll to position [96, 0]
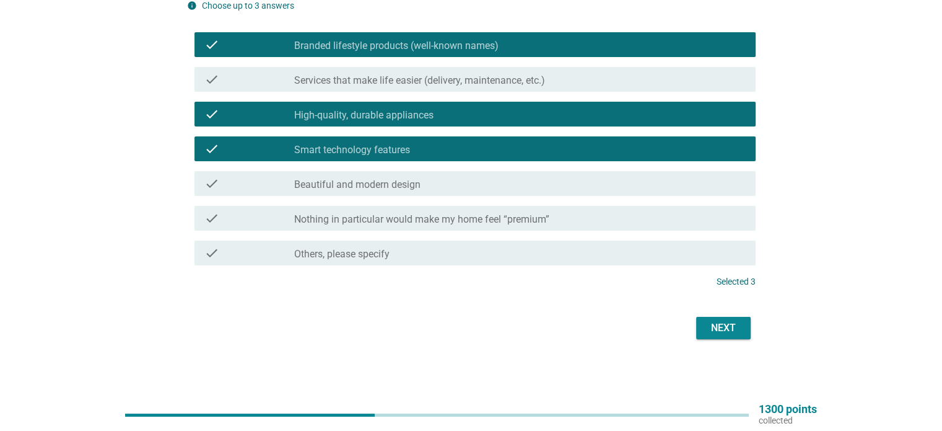
click at [733, 317] on button "Next" at bounding box center [723, 328] width 55 height 22
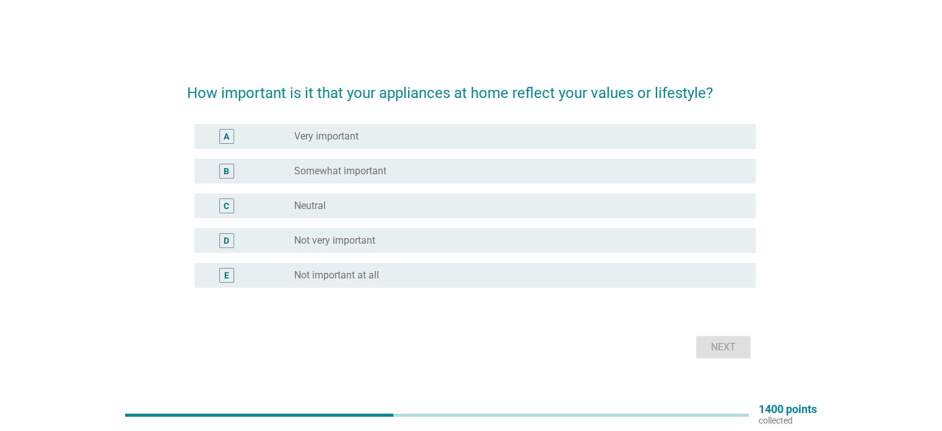
click at [386, 131] on div "radio_button_unchecked Very important" at bounding box center [514, 136] width 441 height 12
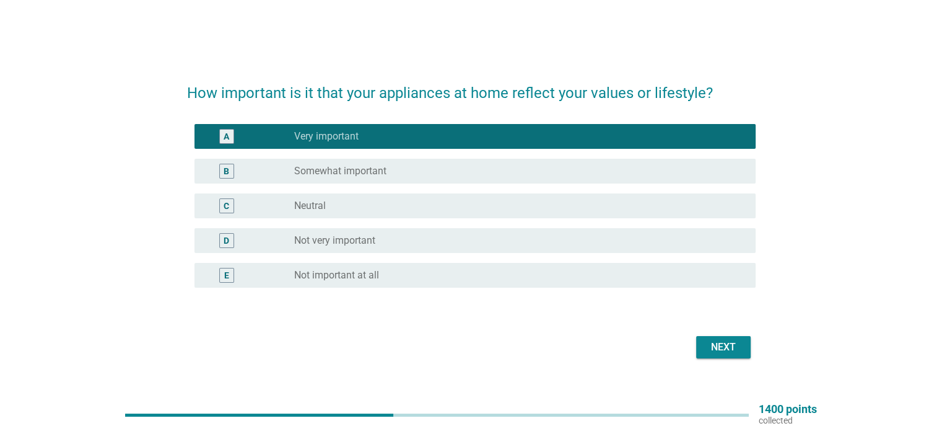
click at [727, 346] on div "Next" at bounding box center [723, 346] width 35 height 15
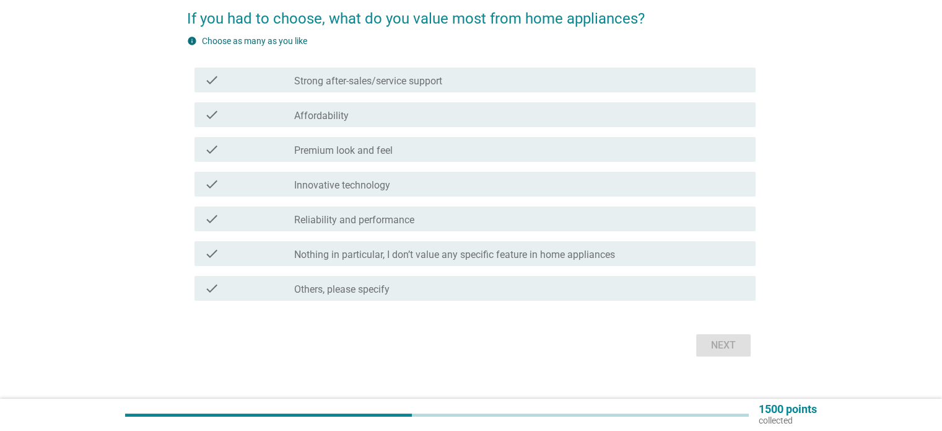
scroll to position [77, 0]
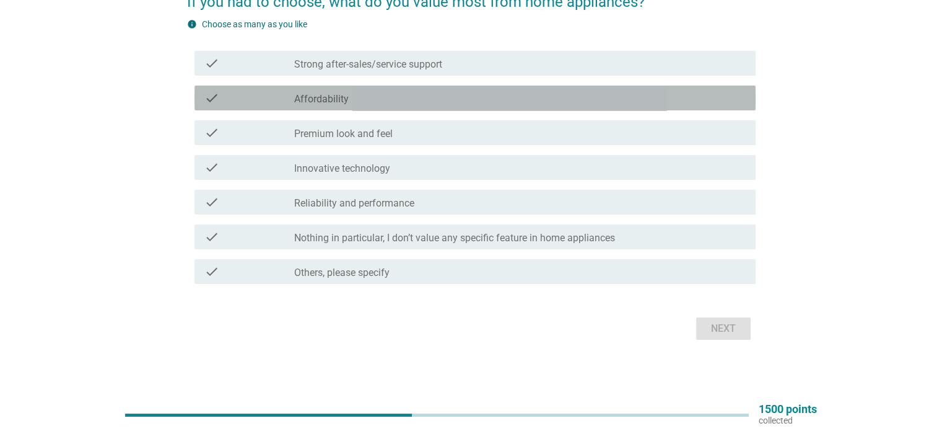
click at [359, 101] on div "check_box_outline_blank Affordability" at bounding box center [519, 97] width 451 height 15
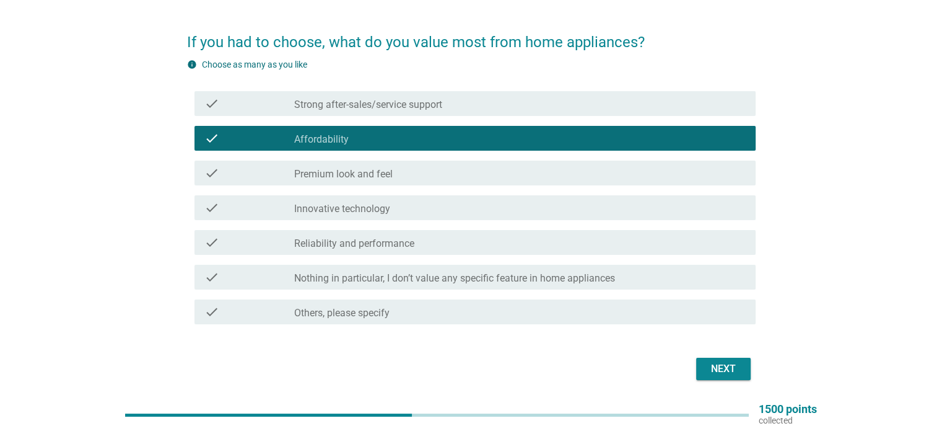
scroll to position [15, 0]
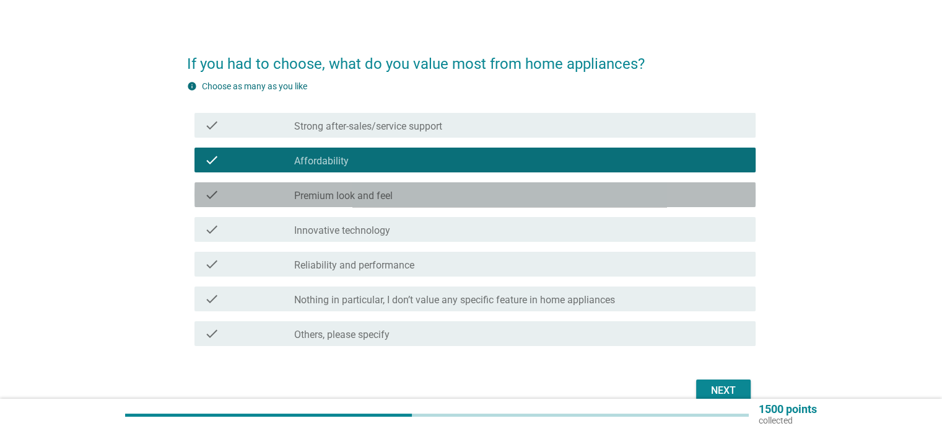
click at [419, 203] on div "check check_box_outline_blank Premium look and feel" at bounding box center [475, 194] width 561 height 25
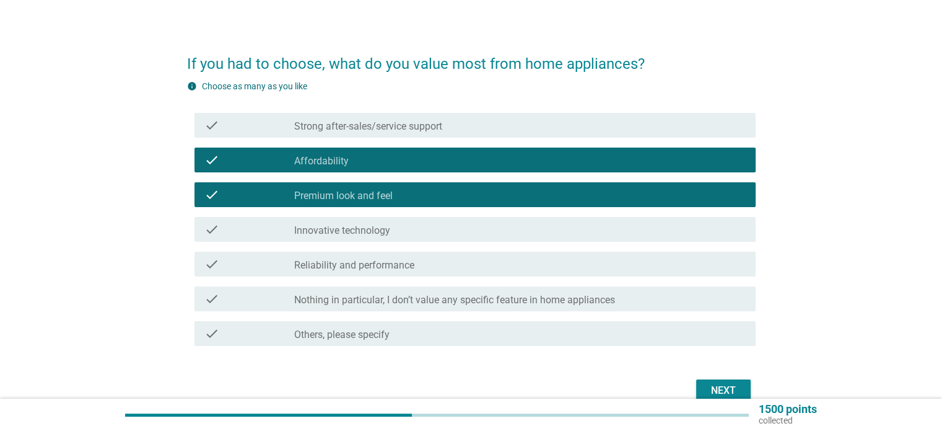
click at [407, 232] on div "check_box_outline_blank Innovative technology" at bounding box center [519, 229] width 451 height 15
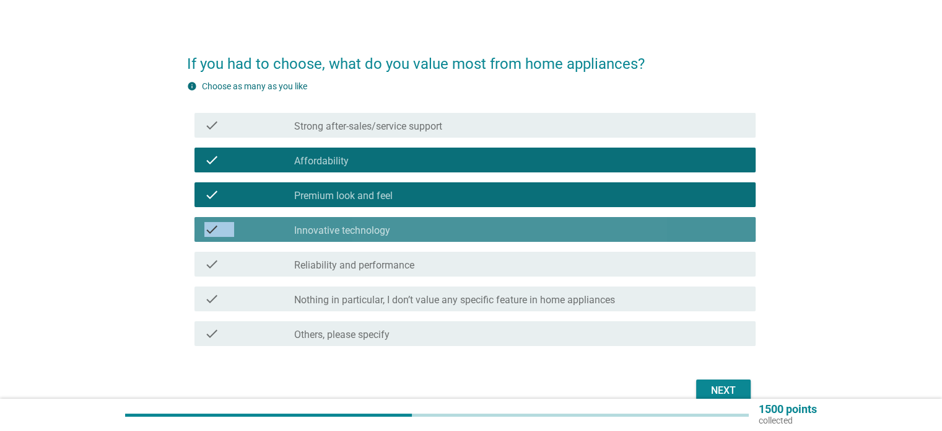
drag, startPoint x: 407, startPoint y: 232, endPoint x: 412, endPoint y: 193, distance: 39.3
click at [412, 193] on div "check check_box_outline_blank Strong after-sales/service support check check_bo…" at bounding box center [471, 229] width 569 height 243
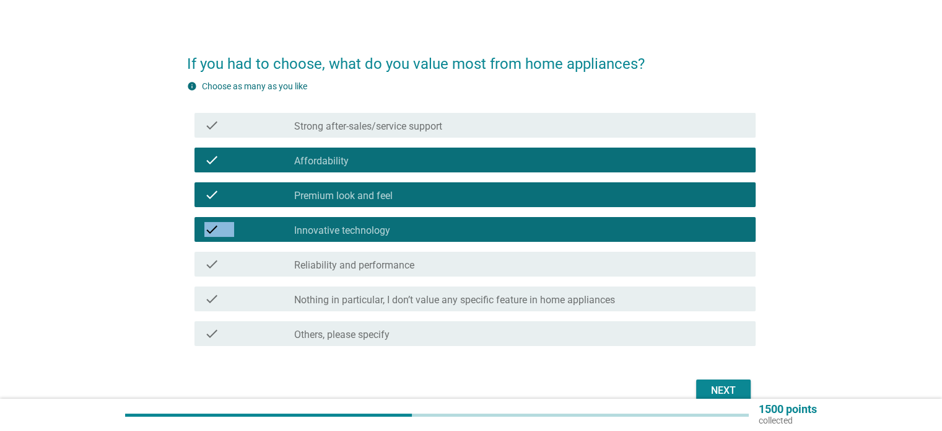
click at [409, 239] on div "check check_box_outline_blank Innovative technology" at bounding box center [475, 229] width 561 height 25
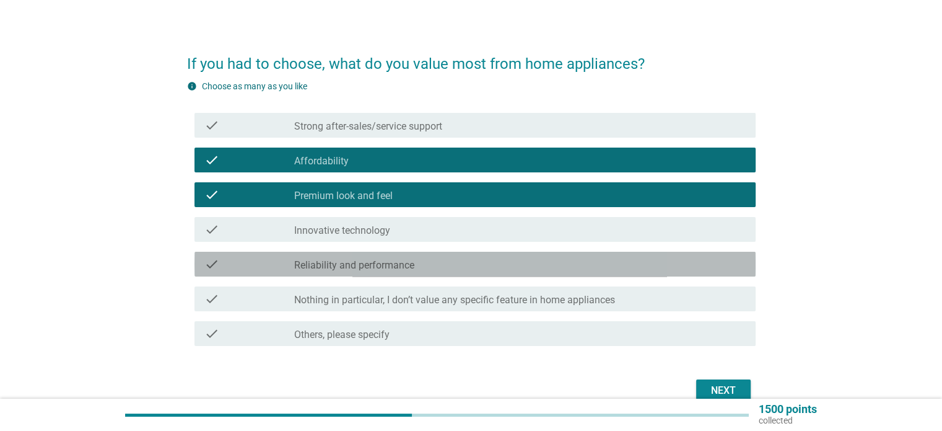
click at [408, 267] on label "Reliability and performance" at bounding box center [354, 265] width 120 height 12
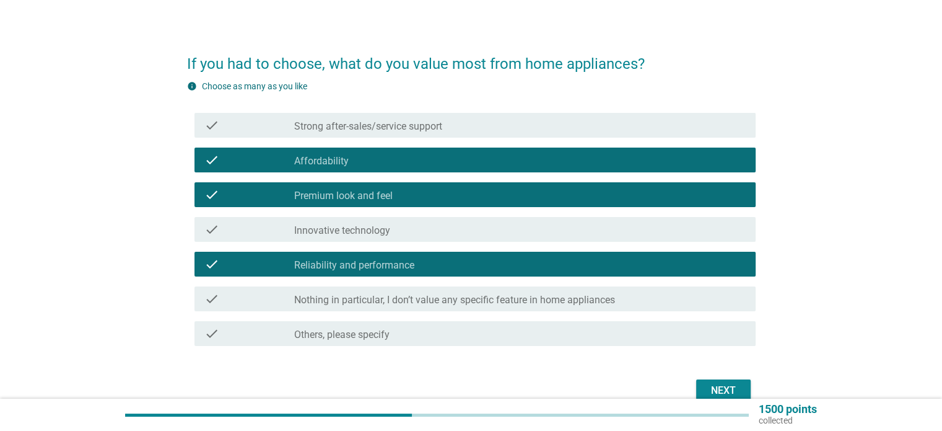
click at [404, 224] on div "check_box_outline_blank Innovative technology" at bounding box center [519, 229] width 451 height 15
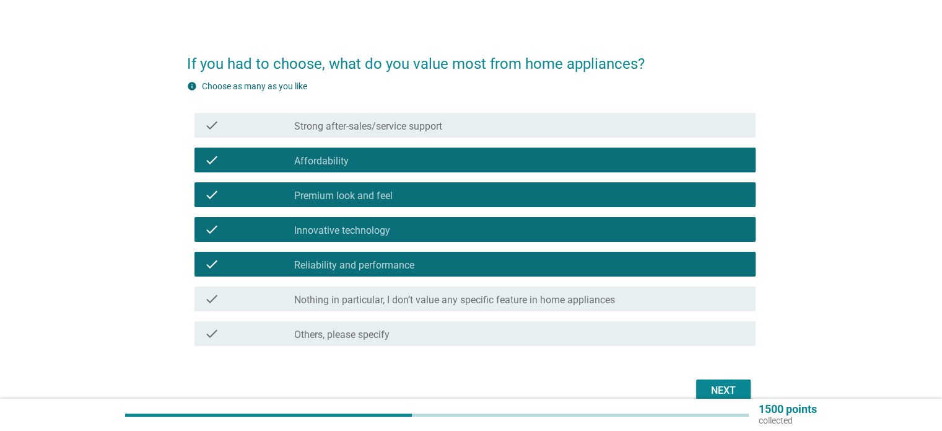
click at [428, 128] on label "Strong after-sales/service support" at bounding box center [368, 126] width 148 height 12
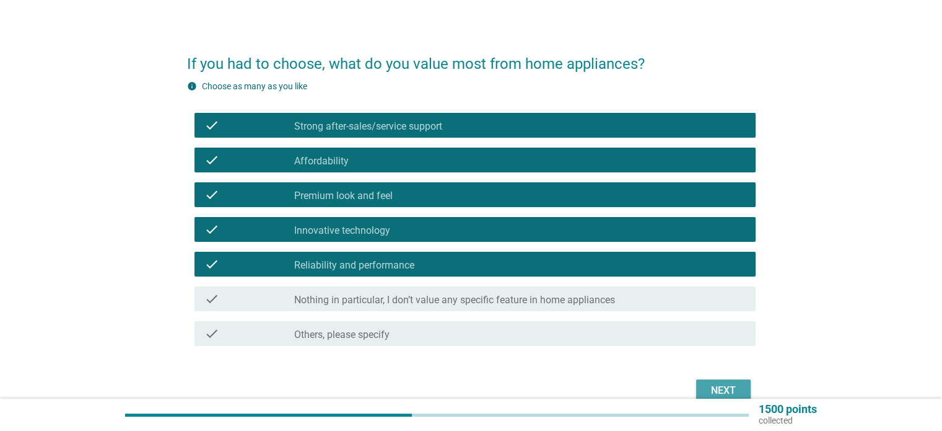
click at [710, 379] on button "Next" at bounding box center [723, 390] width 55 height 22
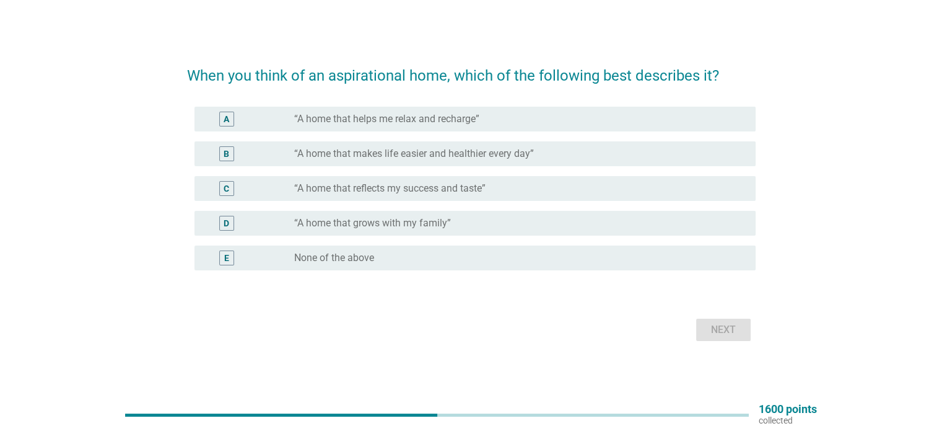
scroll to position [32, 0]
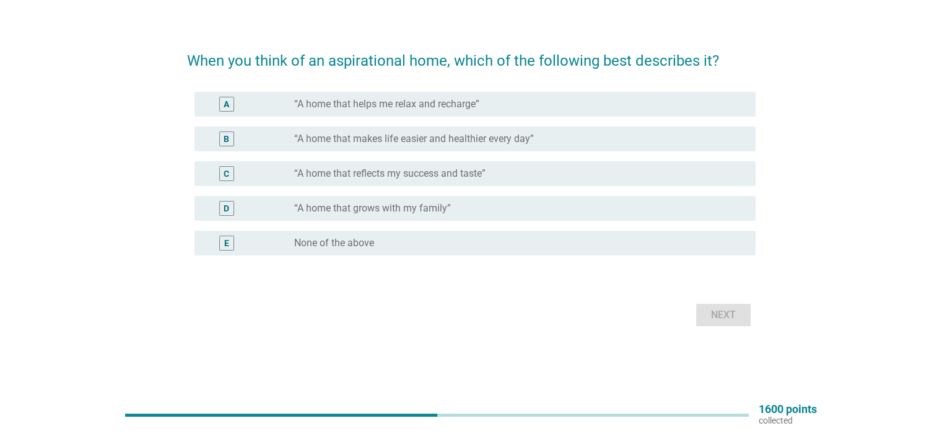
click at [368, 102] on label "“A home that helps me relax and recharge”" at bounding box center [386, 104] width 185 height 12
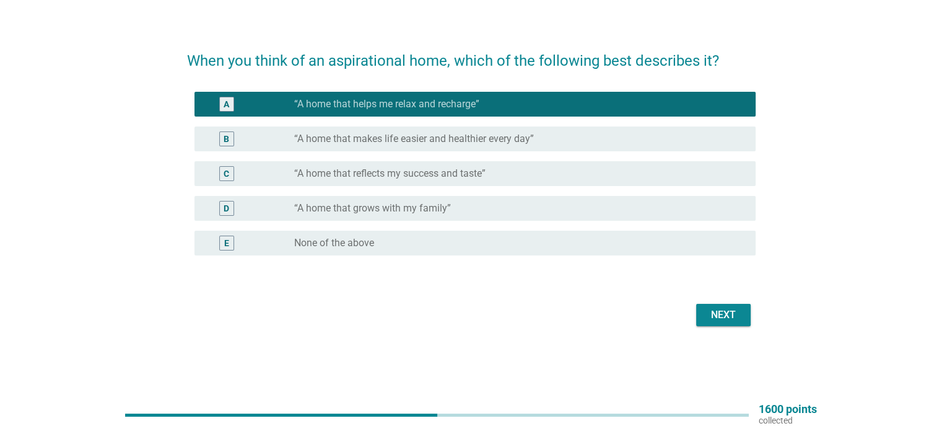
click at [377, 142] on label "“A home that makes life easier and healthier every day”" at bounding box center [414, 139] width 240 height 12
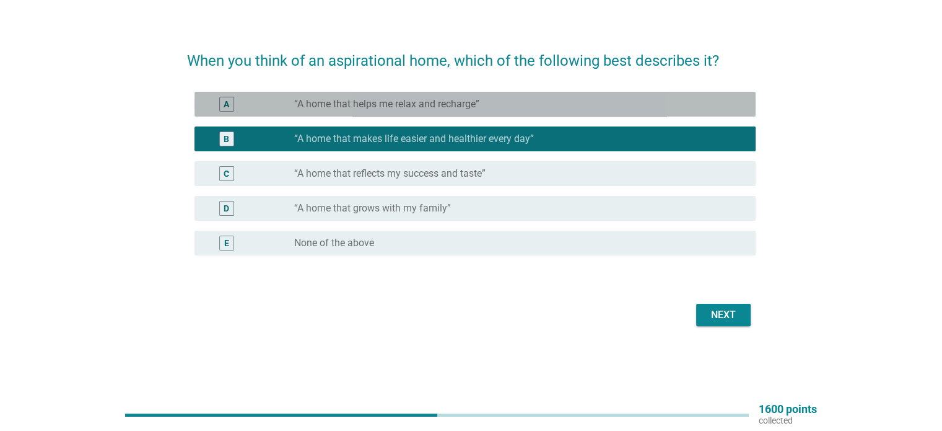
click at [390, 98] on label "“A home that helps me relax and recharge”" at bounding box center [386, 104] width 185 height 12
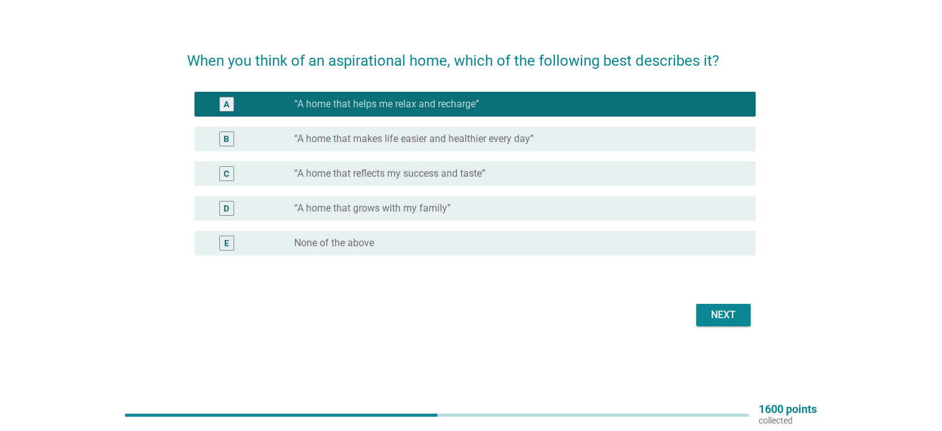
click at [709, 317] on div "Next" at bounding box center [723, 314] width 35 height 15
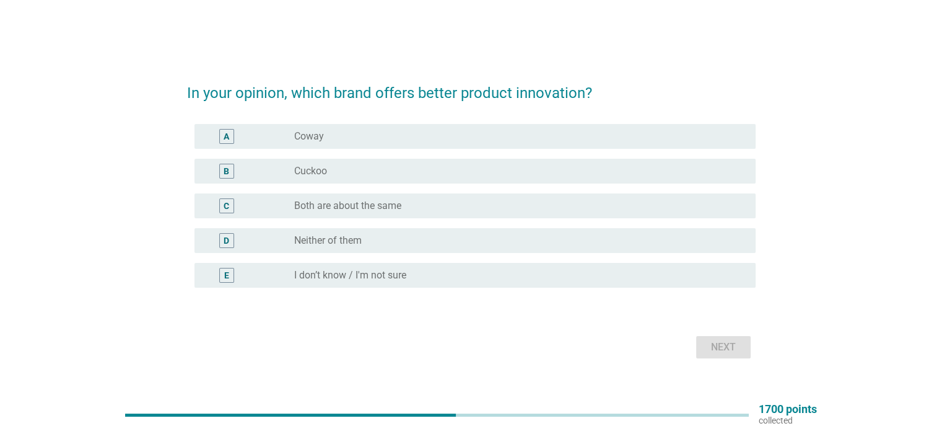
click at [352, 137] on div "radio_button_unchecked Coway" at bounding box center [514, 136] width 441 height 12
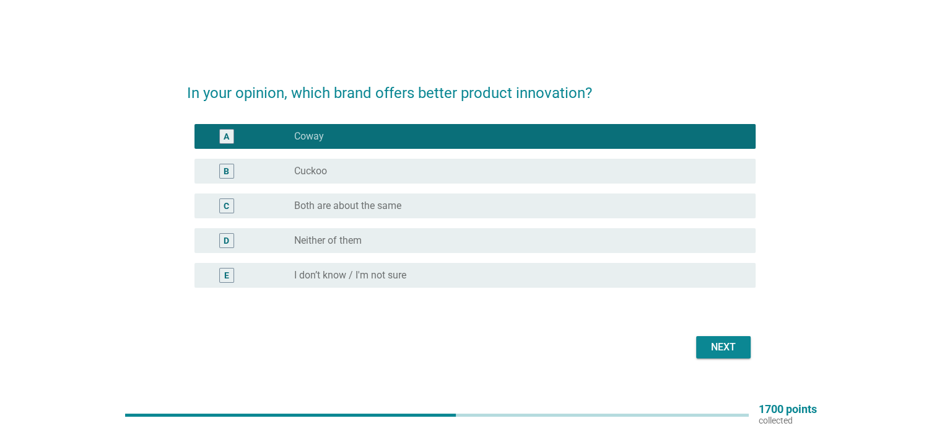
click at [720, 344] on div "Next" at bounding box center [723, 346] width 35 height 15
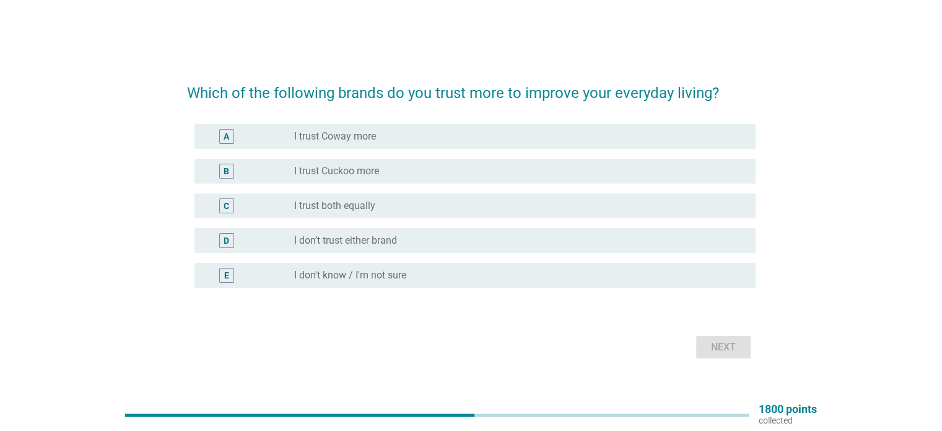
click at [431, 141] on div "radio_button_unchecked I trust Coway more" at bounding box center [514, 136] width 441 height 12
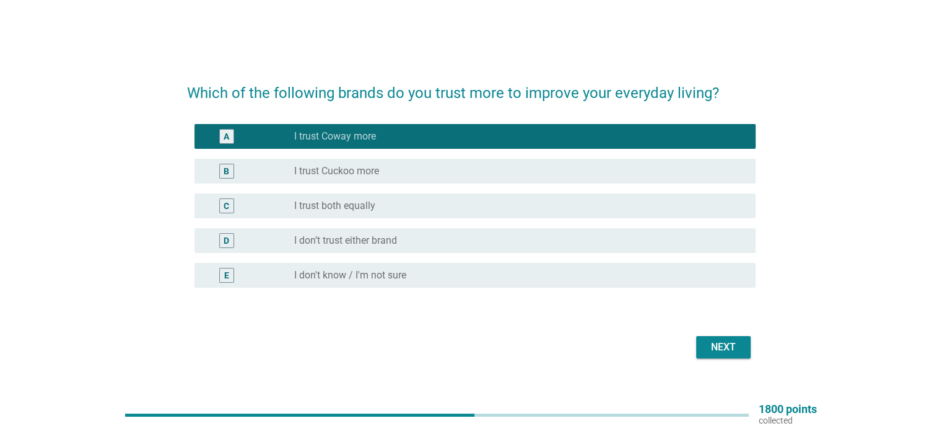
click at [717, 356] on button "Next" at bounding box center [723, 347] width 55 height 22
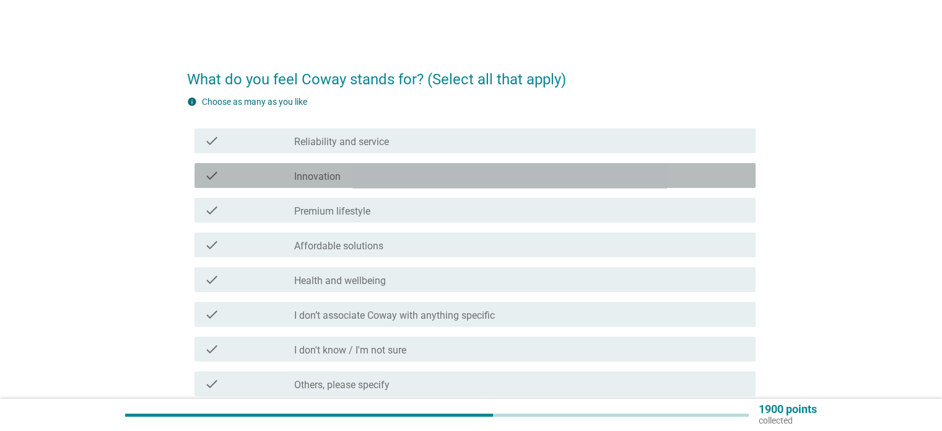
click at [405, 179] on div "check_box_outline_blank Innovation" at bounding box center [519, 175] width 451 height 15
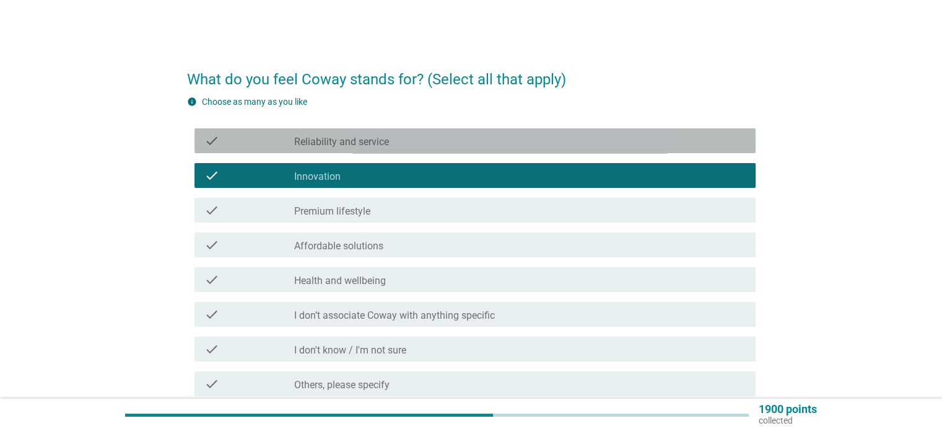
click at [415, 136] on div "check_box_outline_blank Reliability and service" at bounding box center [519, 140] width 451 height 15
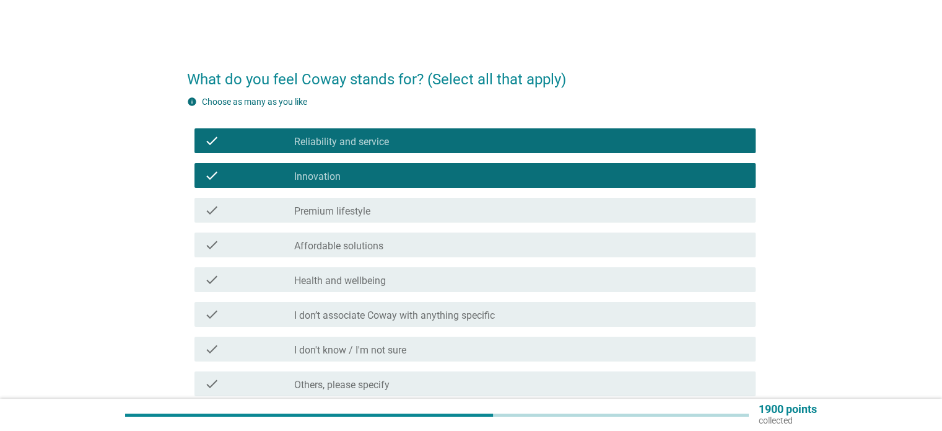
scroll to position [62, 0]
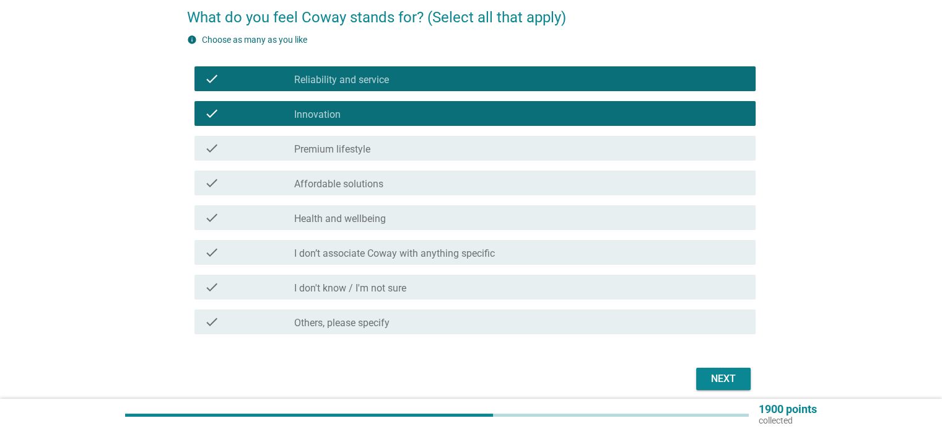
click at [491, 162] on div "check check_box_outline_blank Premium lifestyle" at bounding box center [471, 148] width 569 height 35
click at [470, 156] on div "check check_box_outline_blank Premium lifestyle" at bounding box center [475, 148] width 561 height 25
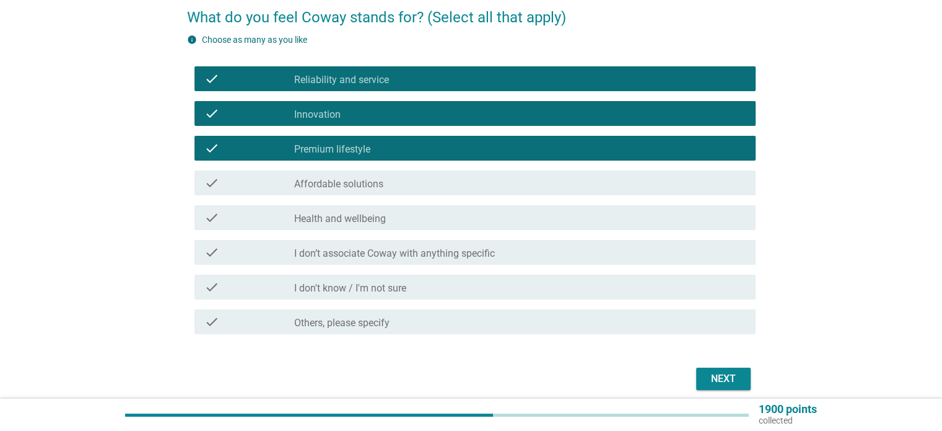
click at [431, 217] on div "check_box_outline_blank Health and wellbeing" at bounding box center [519, 217] width 451 height 15
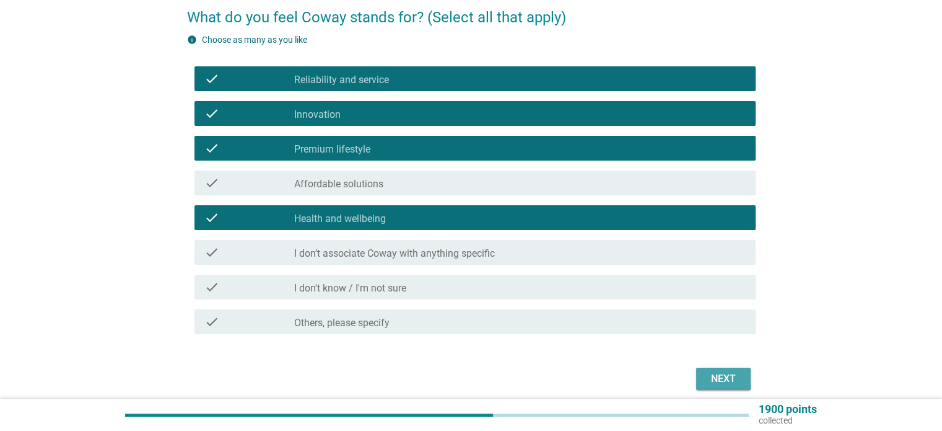
click at [711, 382] on div "Next" at bounding box center [723, 378] width 35 height 15
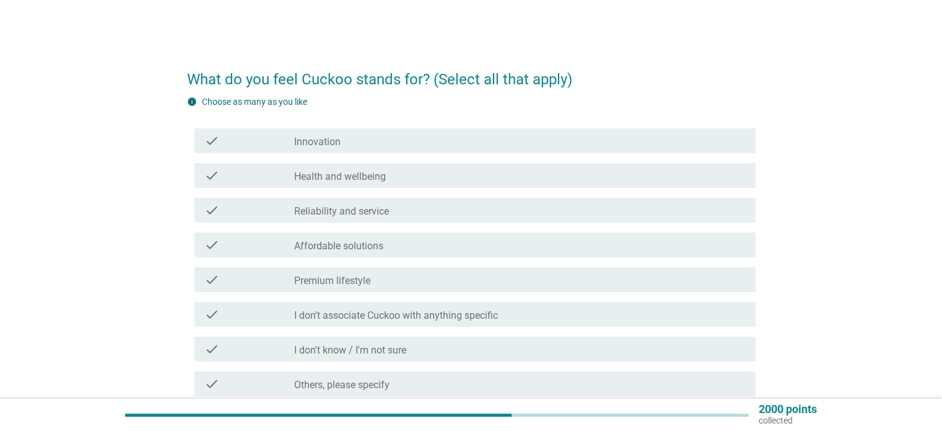
click at [436, 132] on div "check check_box_outline_blank Innovation" at bounding box center [475, 140] width 561 height 25
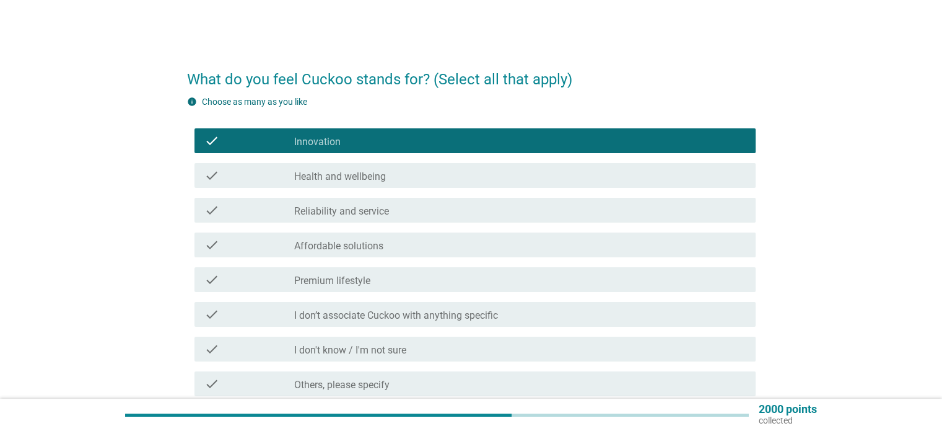
click at [422, 188] on div "check check_box_outline_blank Health and wellbeing" at bounding box center [471, 175] width 569 height 35
click at [389, 173] on div "check_box_outline_blank Health and wellbeing" at bounding box center [519, 175] width 451 height 15
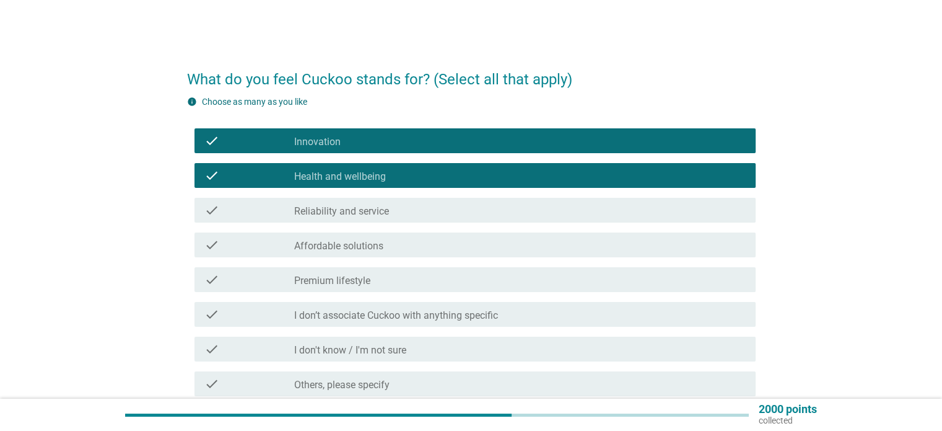
click at [405, 219] on div "check check_box_outline_blank Reliability and service" at bounding box center [475, 210] width 561 height 25
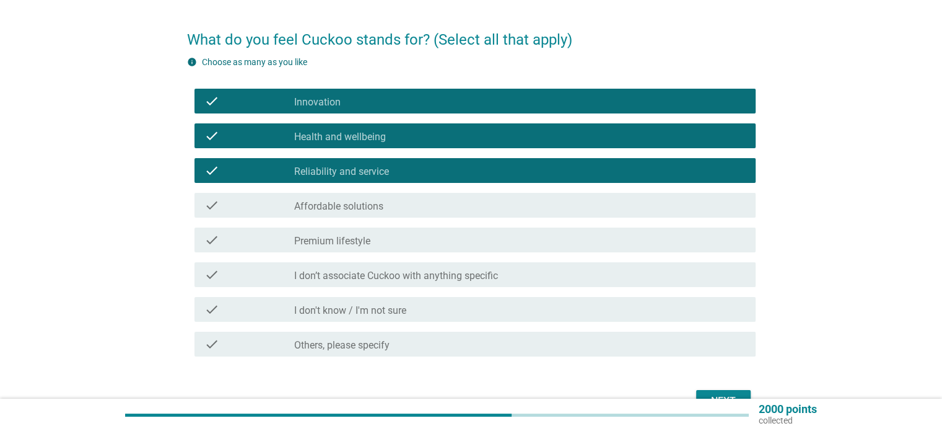
scroll to position [62, 0]
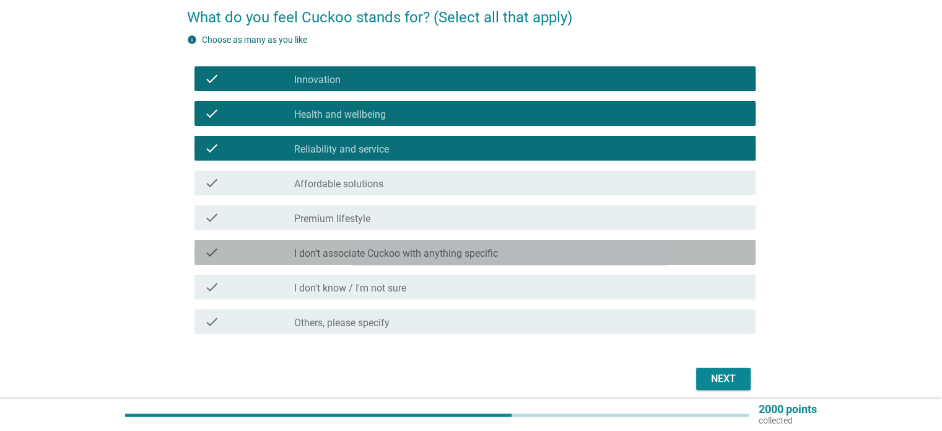
click at [447, 254] on label "I don’t associate Cuckoo with anything specific" at bounding box center [396, 253] width 204 height 12
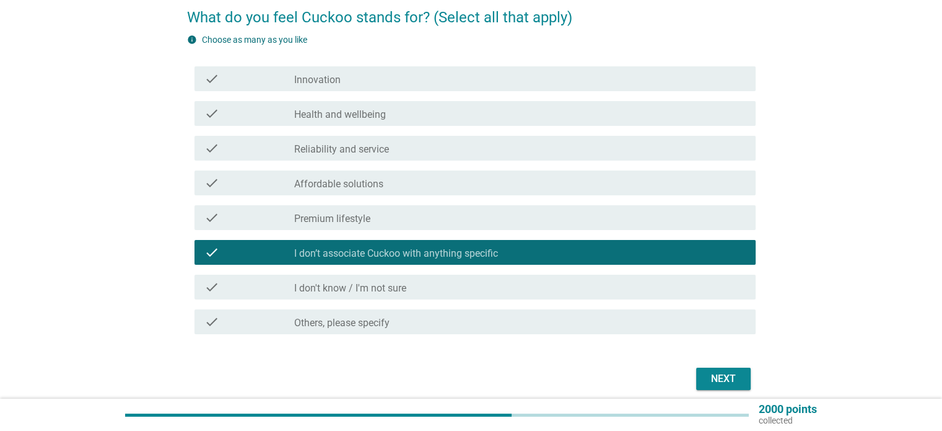
click at [702, 371] on button "Next" at bounding box center [723, 378] width 55 height 22
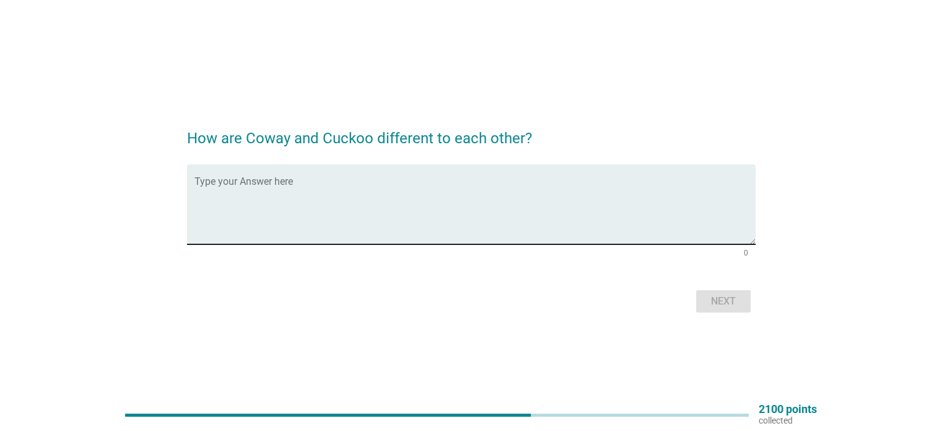
click at [431, 197] on textarea "Type your Answer here" at bounding box center [475, 211] width 561 height 65
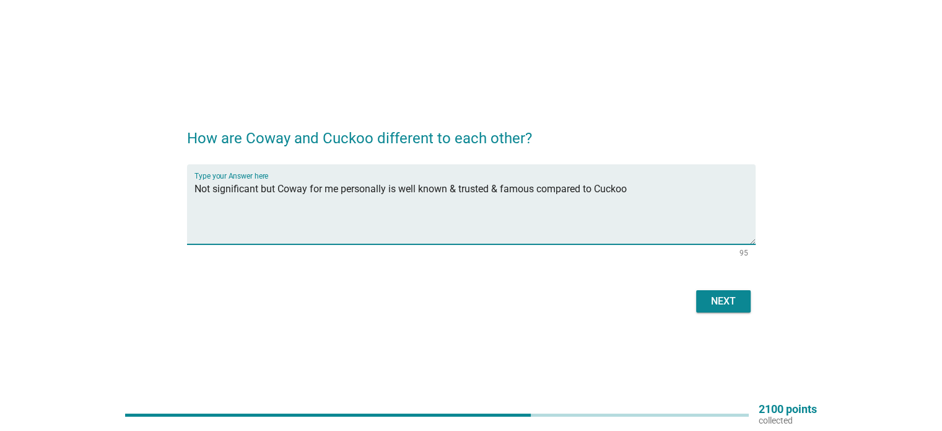
type textarea "Not significant but Coway for me personally is well known & trusted & famous co…"
click at [719, 292] on button "Next" at bounding box center [723, 301] width 55 height 22
click at [536, 188] on textarea "Not significant but Coway for me personally is well known & trusted & famous co…" at bounding box center [475, 211] width 561 height 65
click at [535, 188] on textarea "Not significant but Coway for me personally is well known & trusted & famous co…" at bounding box center [475, 211] width 561 height 65
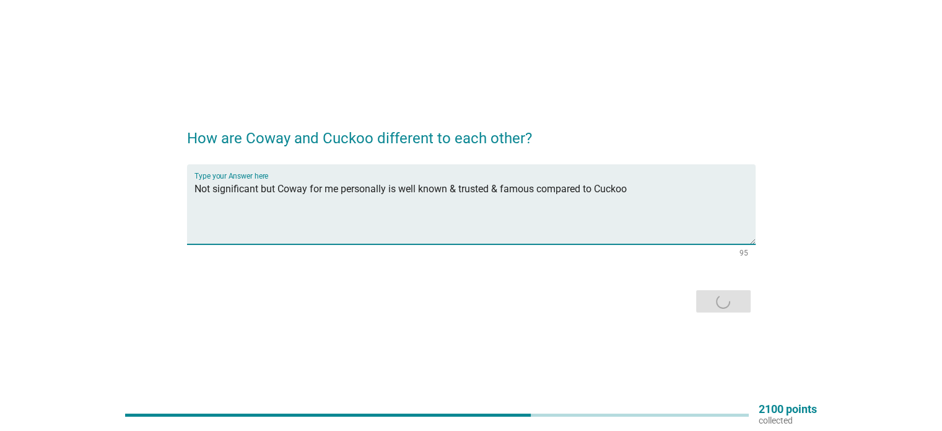
drag, startPoint x: 587, startPoint y: 188, endPoint x: 154, endPoint y: 199, distance: 433.8
click at [154, 199] on div "How are Coway and Cuckoo different to each other? Type your Answer here Not sig…" at bounding box center [471, 215] width 883 height 221
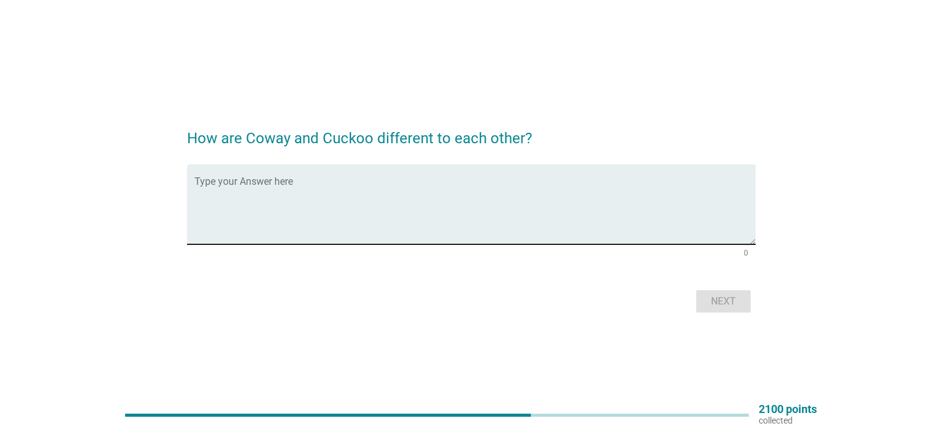
click at [242, 175] on div "Type your Answer here" at bounding box center [475, 204] width 561 height 80
paste textarea "Not significant but Coway for me personally is well known & trusted & famous co…"
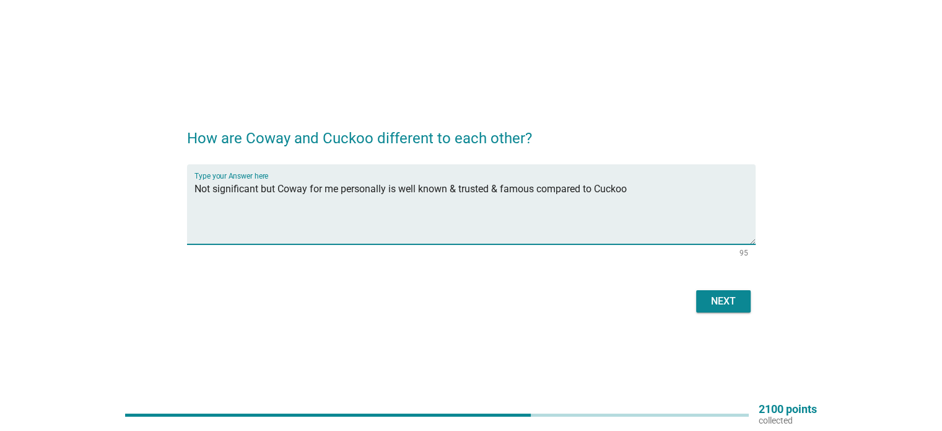
type textarea "Not significant but Coway for me personally is well known & trusted & famous co…"
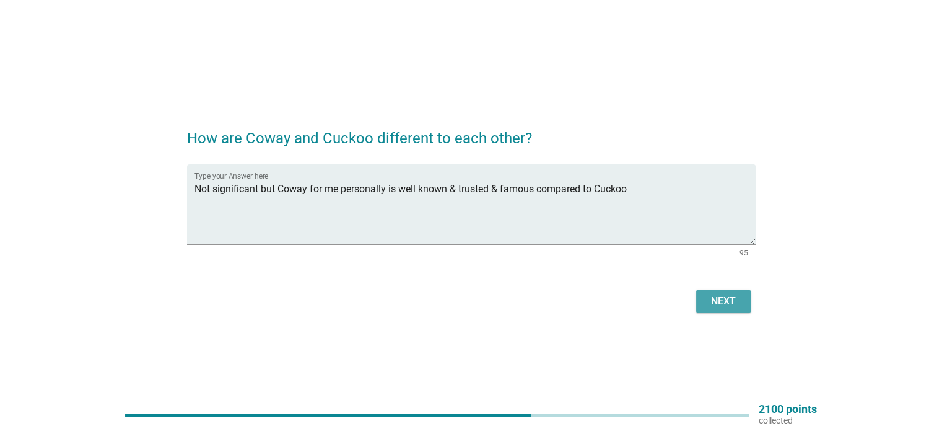
click at [724, 300] on div "Next" at bounding box center [723, 301] width 35 height 15
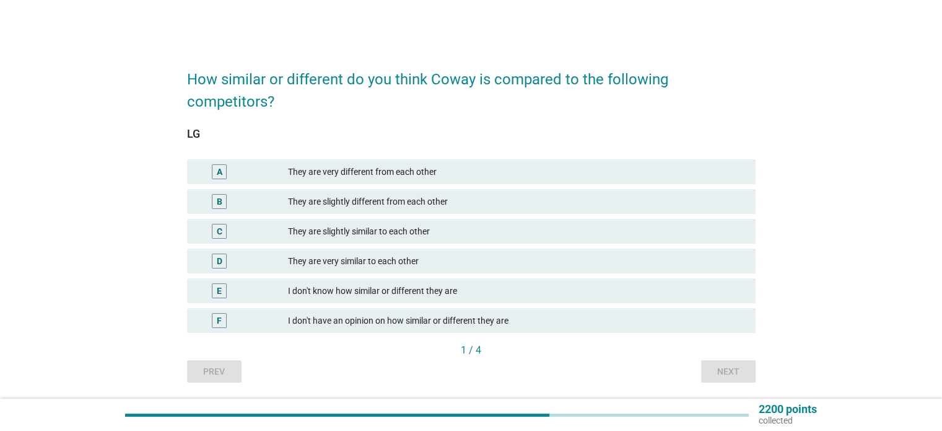
click at [359, 178] on div "They are very different from each other" at bounding box center [516, 171] width 457 height 15
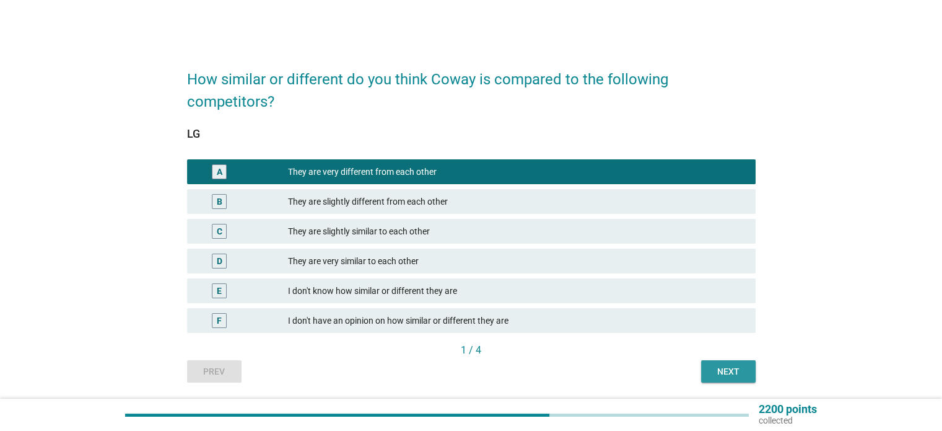
click at [732, 374] on div "Next" at bounding box center [728, 371] width 35 height 13
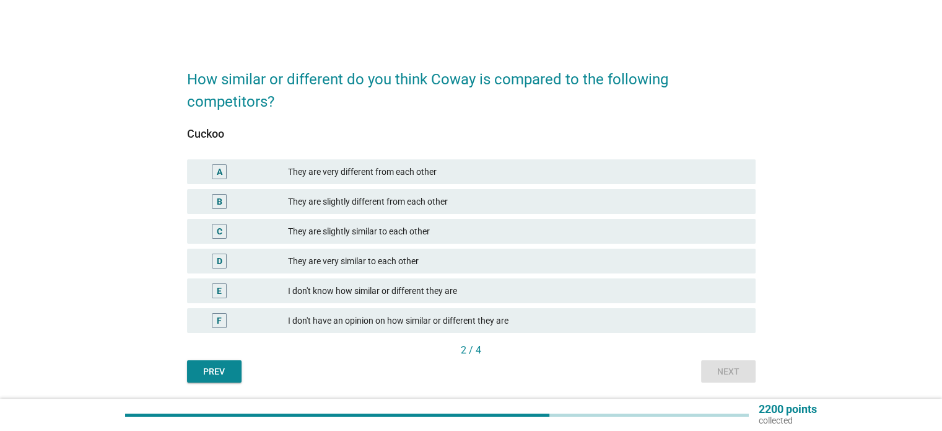
click at [357, 167] on div "They are very different from each other" at bounding box center [516, 171] width 457 height 15
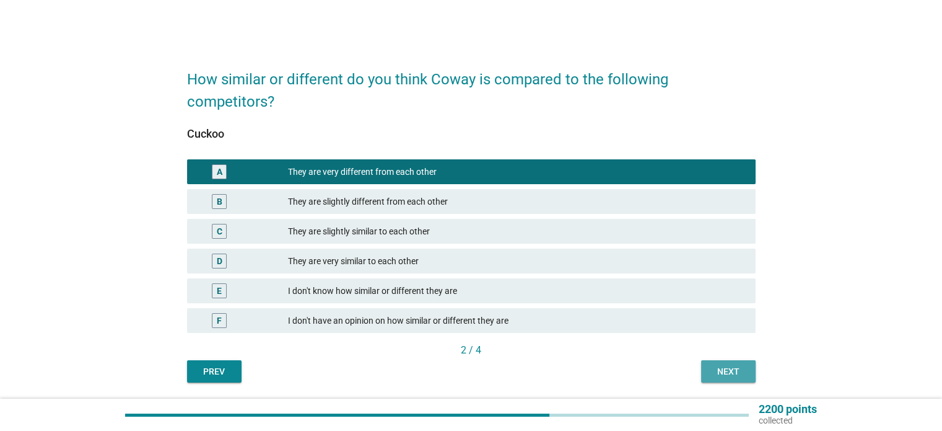
click at [721, 371] on div "Next" at bounding box center [728, 371] width 35 height 13
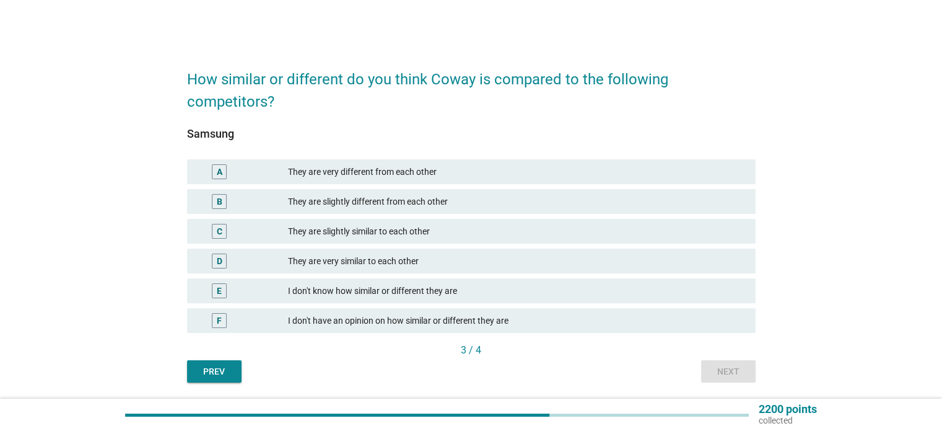
click at [201, 370] on div "Prev" at bounding box center [214, 371] width 35 height 13
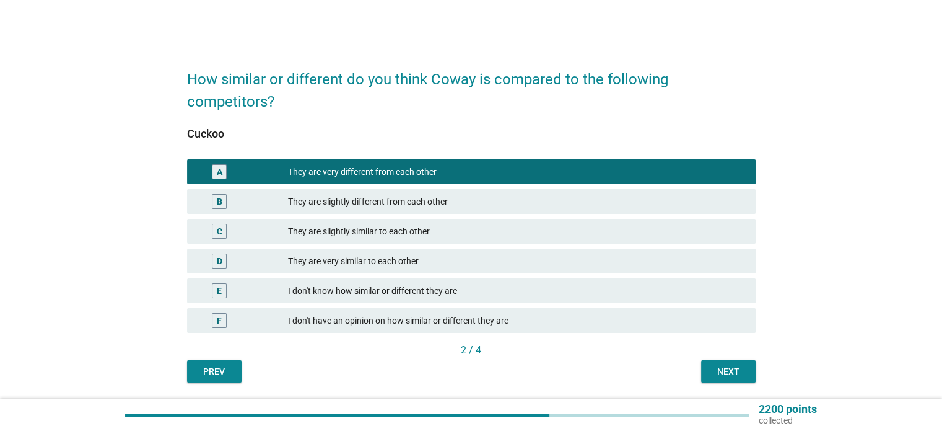
click at [310, 234] on div "They are slightly similar to each other" at bounding box center [516, 231] width 457 height 15
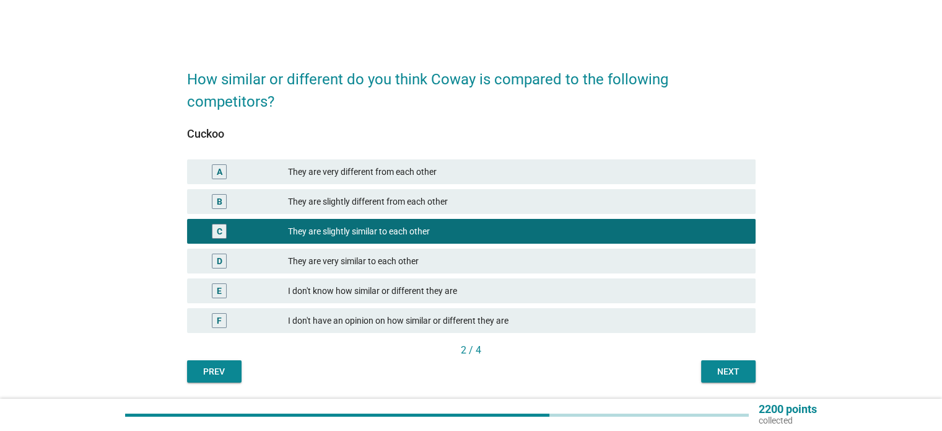
click at [724, 372] on div "Next" at bounding box center [728, 371] width 35 height 13
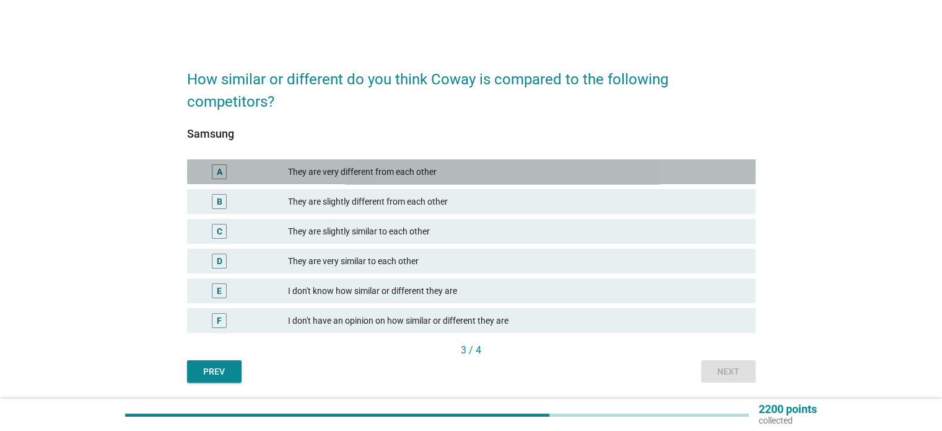
click at [361, 163] on div "A They are very different from each other" at bounding box center [471, 171] width 569 height 25
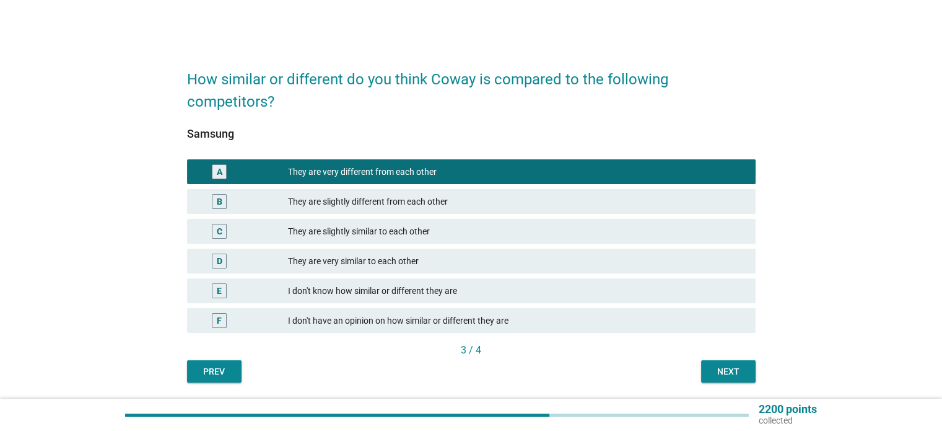
click at [717, 374] on div "Next" at bounding box center [728, 371] width 35 height 13
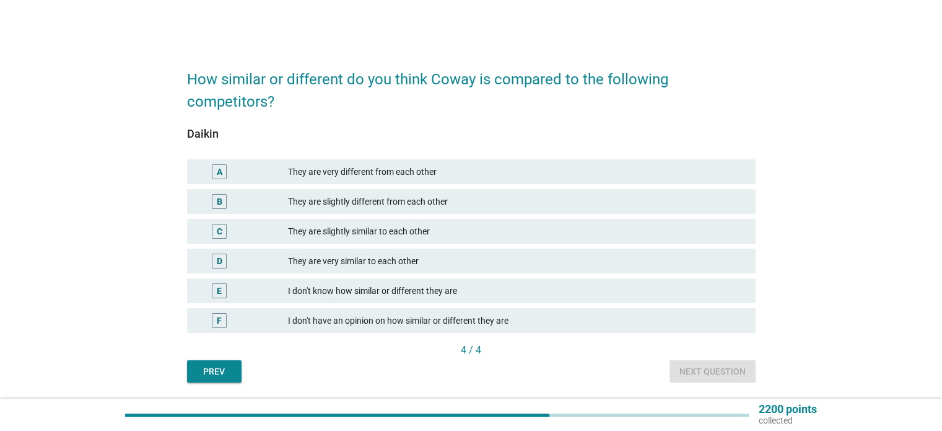
click at [379, 170] on div "They are very different from each other" at bounding box center [516, 171] width 457 height 15
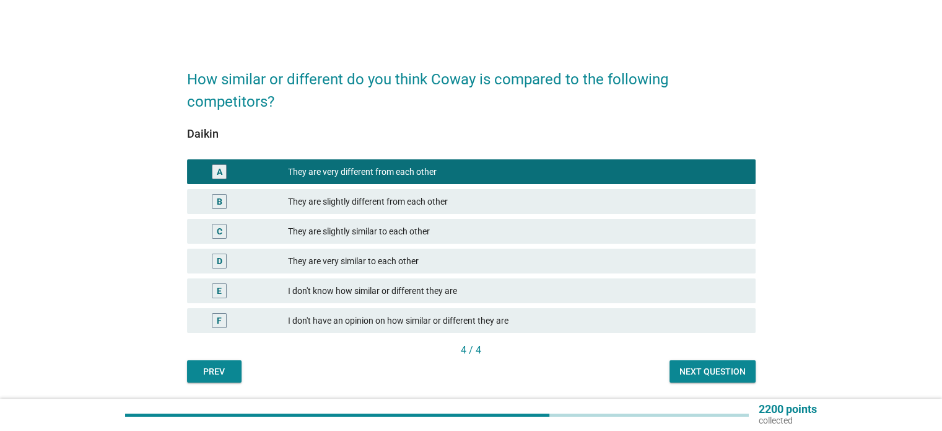
click at [685, 373] on div "Next question" at bounding box center [713, 371] width 66 height 13
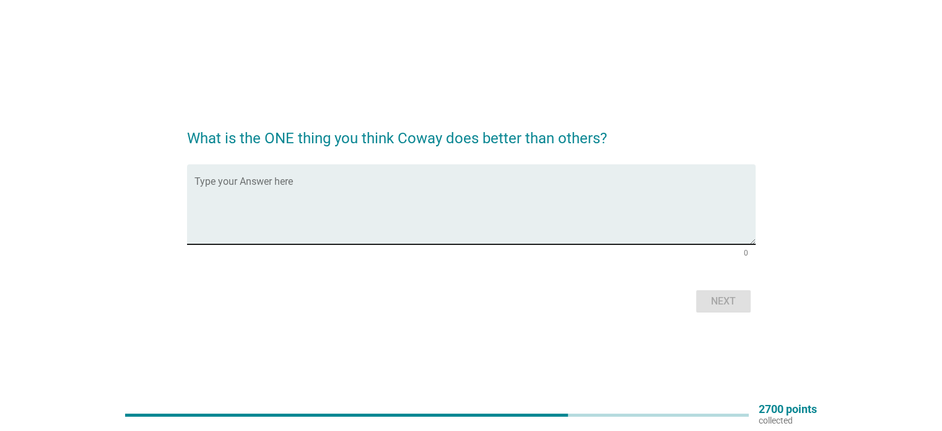
click at [244, 180] on textarea "Type your Answer here" at bounding box center [475, 211] width 561 height 65
drag, startPoint x: 294, startPoint y: 189, endPoint x: 271, endPoint y: 188, distance: 23.0
click at [265, 182] on textarea "Branding by building trus" at bounding box center [475, 211] width 561 height 65
click at [284, 192] on textarea "Branding by building trus" at bounding box center [475, 211] width 561 height 65
click at [285, 192] on textarea "Branding by building trus" at bounding box center [475, 211] width 561 height 65
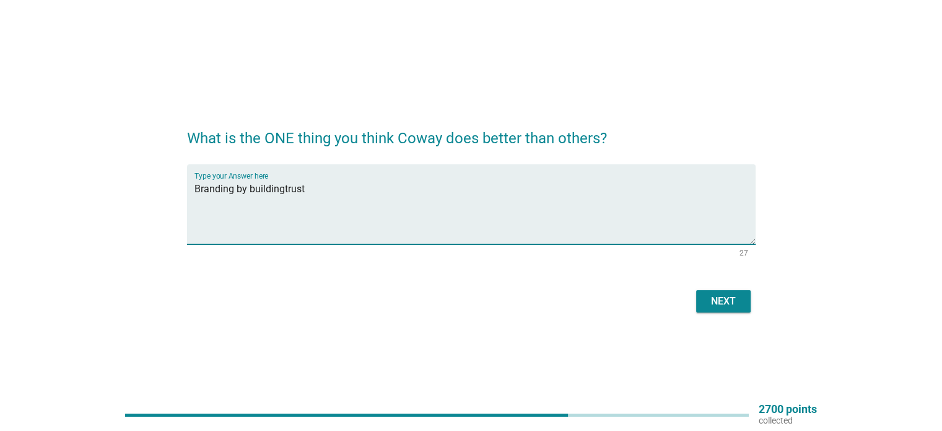
click at [283, 188] on textarea "Branding by buildingtrust" at bounding box center [475, 211] width 561 height 65
click at [333, 186] on textarea "Branding by building trust" at bounding box center [475, 211] width 561 height 65
type textarea "Branding by building trust & being part of our life"
click at [739, 310] on button "Next" at bounding box center [723, 301] width 55 height 22
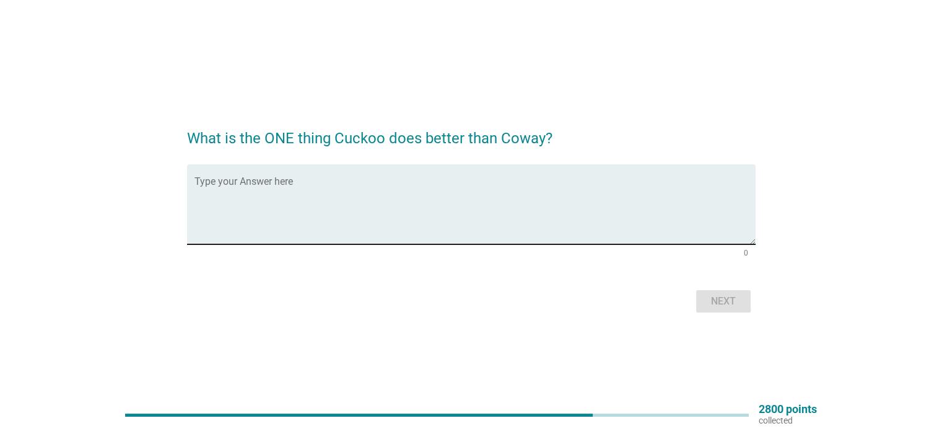
click at [433, 195] on textarea "Type your Answer here" at bounding box center [475, 211] width 561 height 65
click at [265, 187] on textarea "Cannot really associate any" at bounding box center [475, 211] width 561 height 65
type textarea "Cannot really associate any"
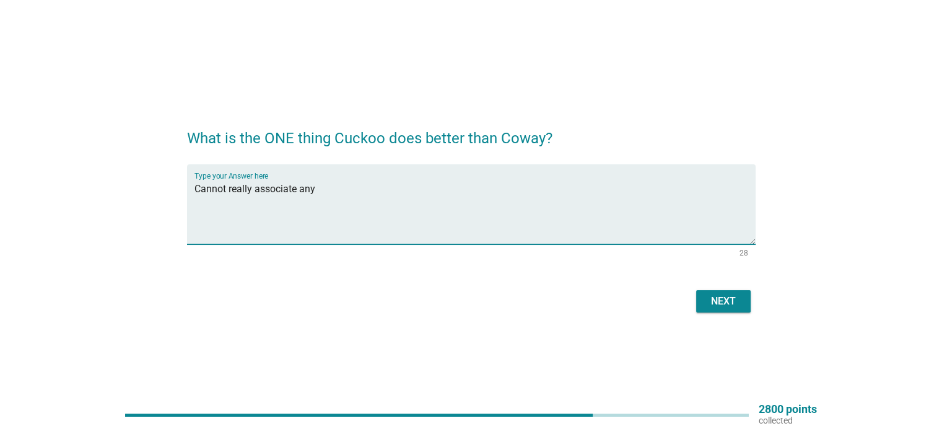
click at [750, 297] on button "Next" at bounding box center [723, 301] width 55 height 22
click at [282, 201] on textarea "Cannot really associate any" at bounding box center [475, 211] width 561 height 65
click at [282, 197] on textarea "Cannot really associate any" at bounding box center [475, 211] width 561 height 65
click at [278, 188] on textarea "Cannot really associate any" at bounding box center [475, 211] width 561 height 65
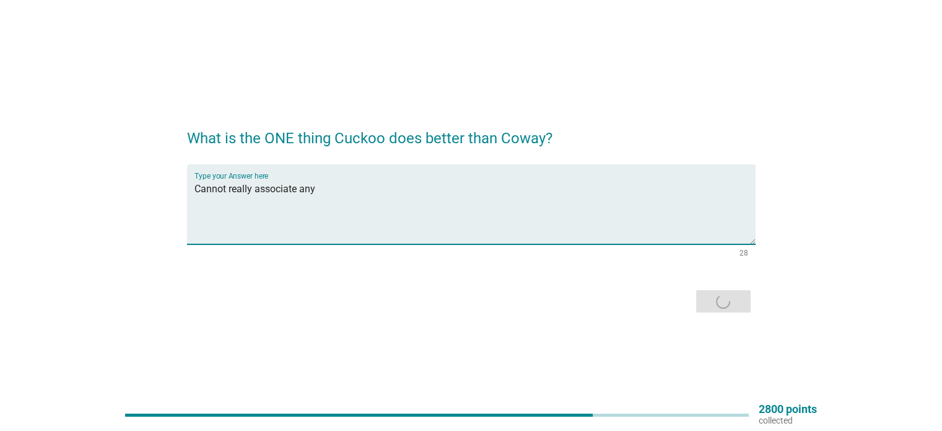
click at [278, 188] on textarea "Cannot really associate any" at bounding box center [475, 211] width 561 height 65
drag, startPoint x: 339, startPoint y: 193, endPoint x: 141, endPoint y: 196, distance: 198.9
click at [136, 200] on div "What is the ONE thing Cuckoo does better than Coway? Type your Answer here Cann…" at bounding box center [471, 215] width 883 height 221
click at [305, 207] on textarea "Type your Answer here" at bounding box center [475, 211] width 561 height 65
paste textarea "Cannot really associate any"
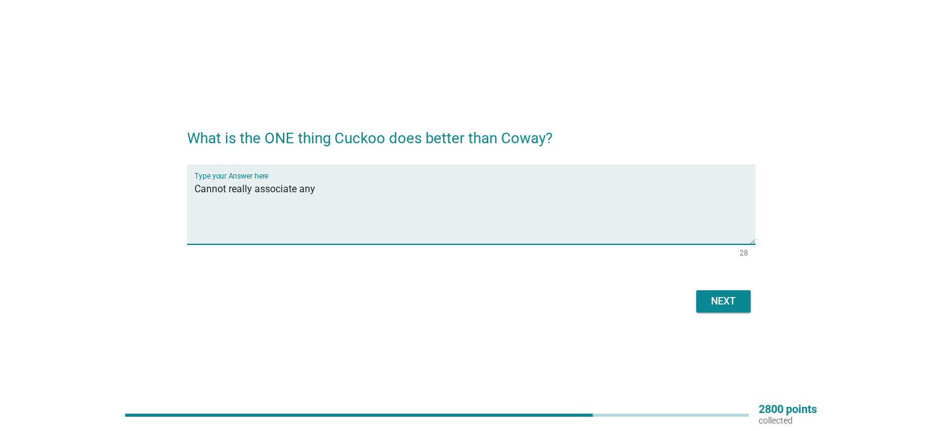
type textarea "Cannot really associate any"
click at [725, 289] on div "Next" at bounding box center [471, 301] width 569 height 30
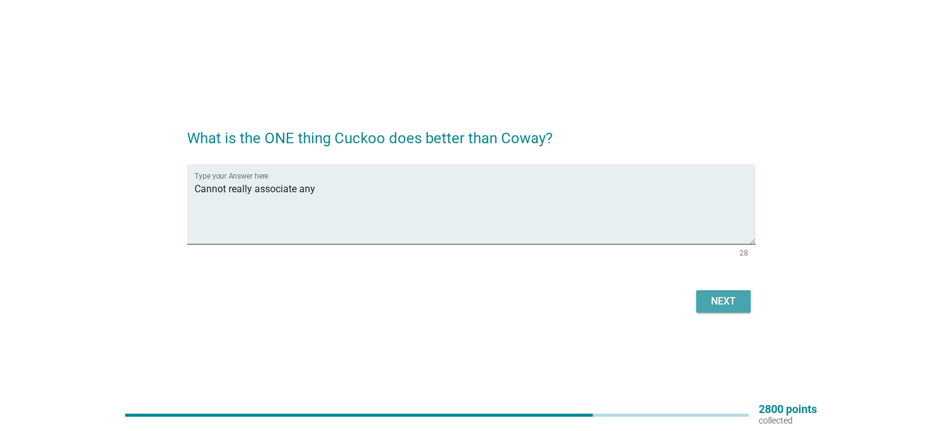
click at [729, 299] on div "Next" at bounding box center [723, 301] width 35 height 15
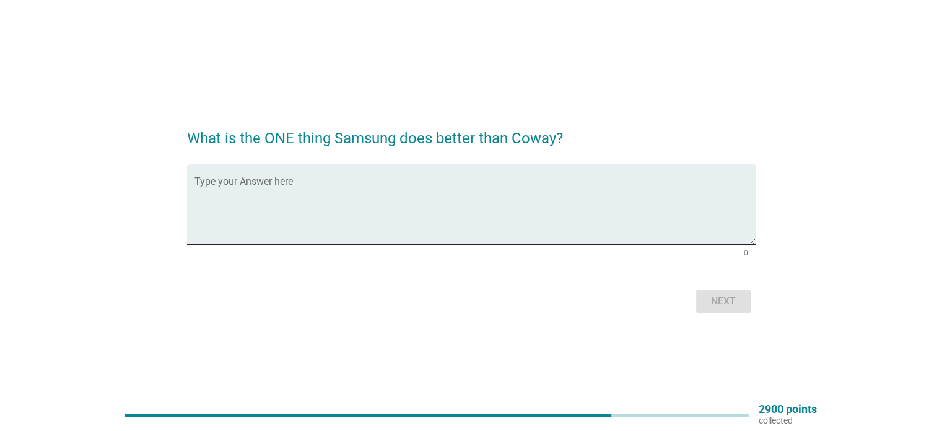
click at [470, 215] on textarea "Type your Answer here" at bounding box center [475, 211] width 561 height 65
paste textarea "Cannot really associate any"
type textarea "C"
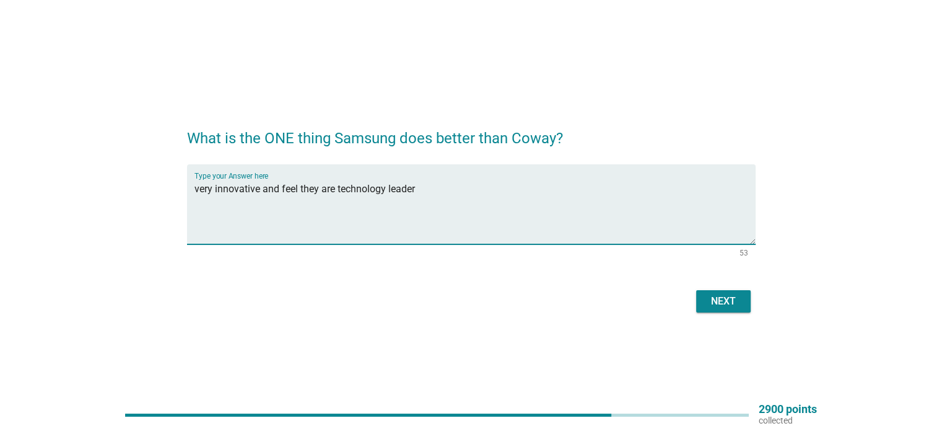
type textarea "very innovative and feel they are technology leader"
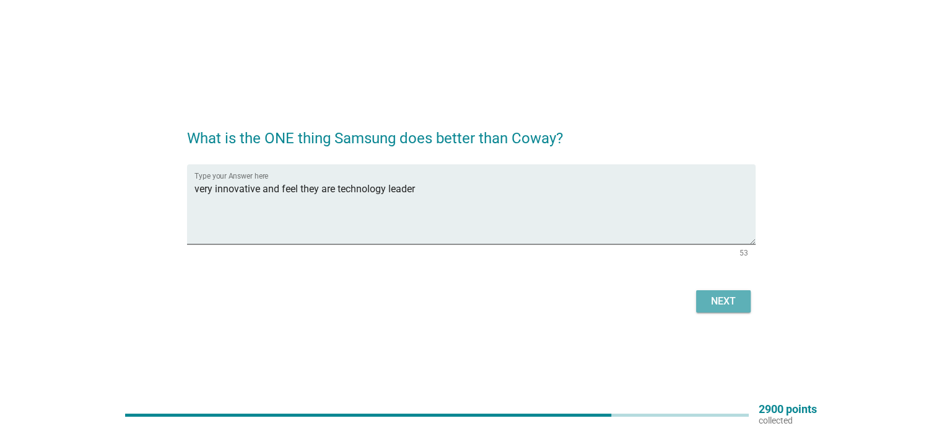
click at [717, 299] on div "Next" at bounding box center [723, 301] width 35 height 15
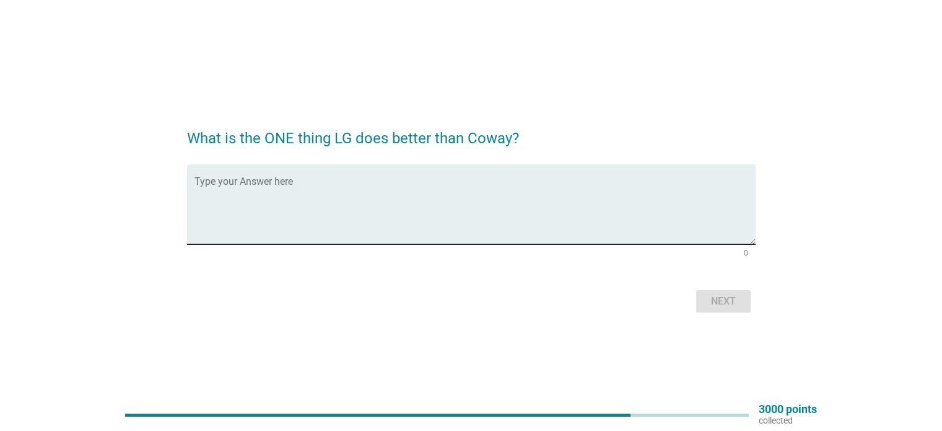
click at [250, 200] on textarea "Type your Answer here" at bounding box center [475, 211] width 561 height 65
paste textarea "Cannot really associate any"
type textarea "Cannot really associate any"
click at [721, 303] on div "Next" at bounding box center [723, 301] width 35 height 15
click at [417, 208] on textarea "Type your Answer here" at bounding box center [475, 211] width 561 height 65
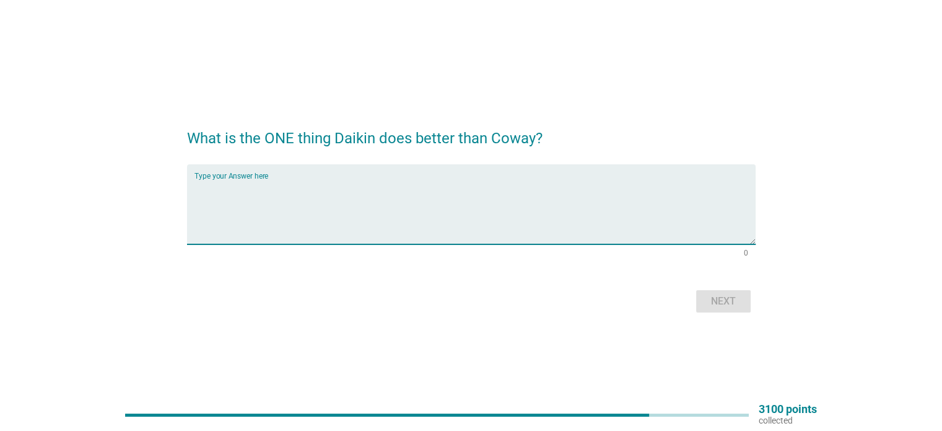
paste textarea "Cannot really associate any"
type textarea "Cannot really associate any"
click at [726, 302] on div "Next" at bounding box center [723, 301] width 35 height 15
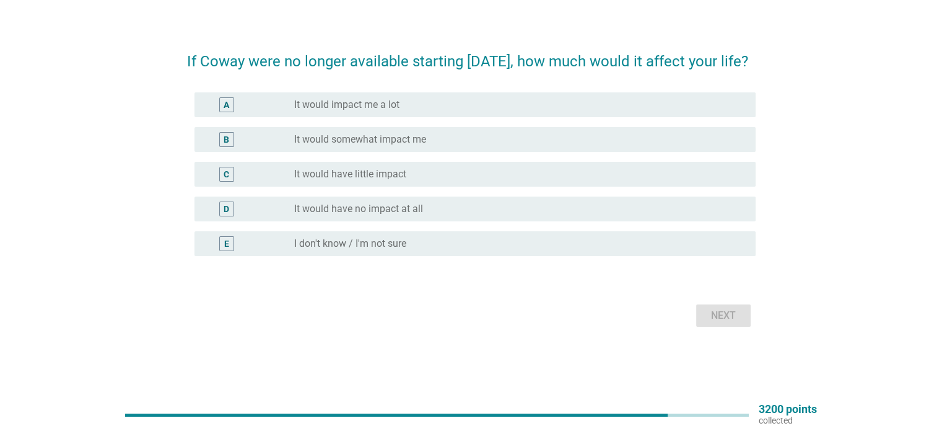
scroll to position [32, 0]
click at [404, 110] on div "radio_button_unchecked It would impact me a lot" at bounding box center [514, 104] width 441 height 12
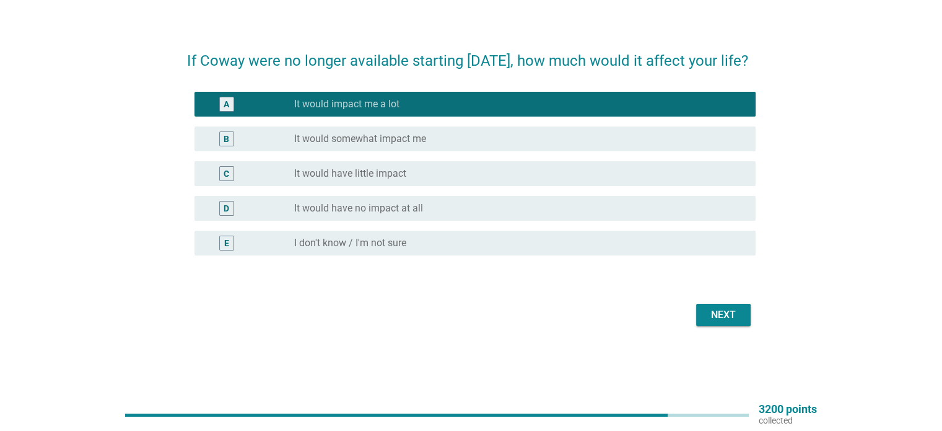
click at [412, 145] on label "It would somewhat impact me" at bounding box center [360, 139] width 132 height 12
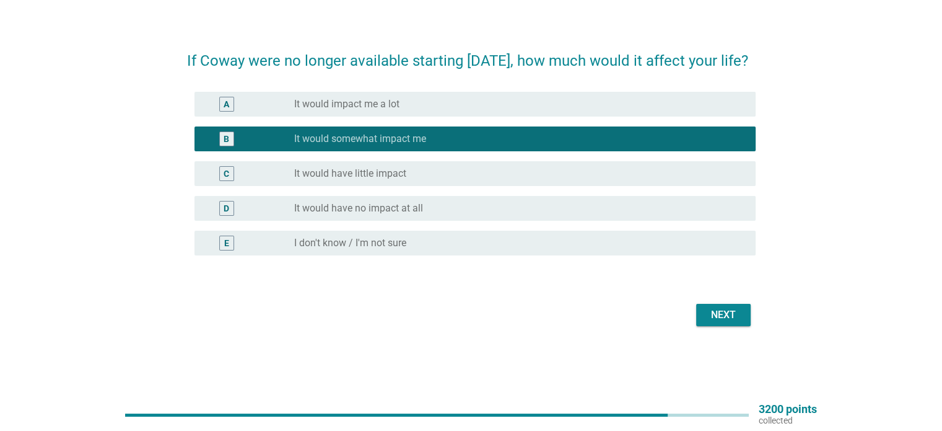
click at [724, 322] on div "Next" at bounding box center [723, 314] width 35 height 15
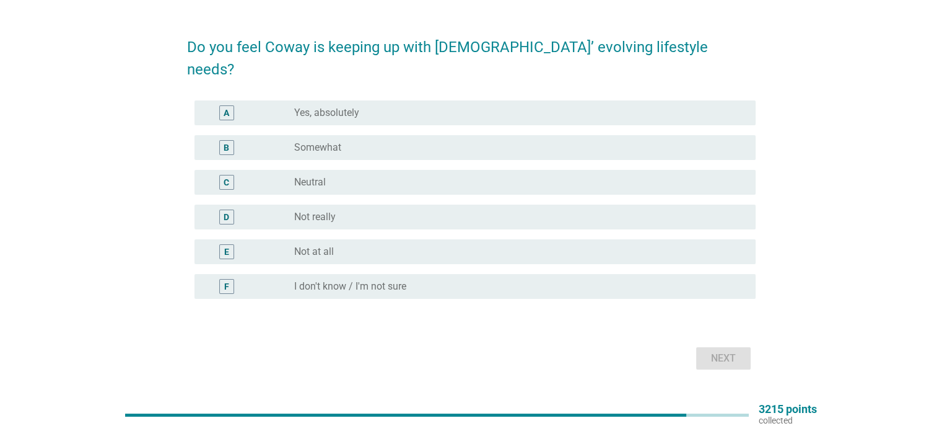
scroll to position [0, 0]
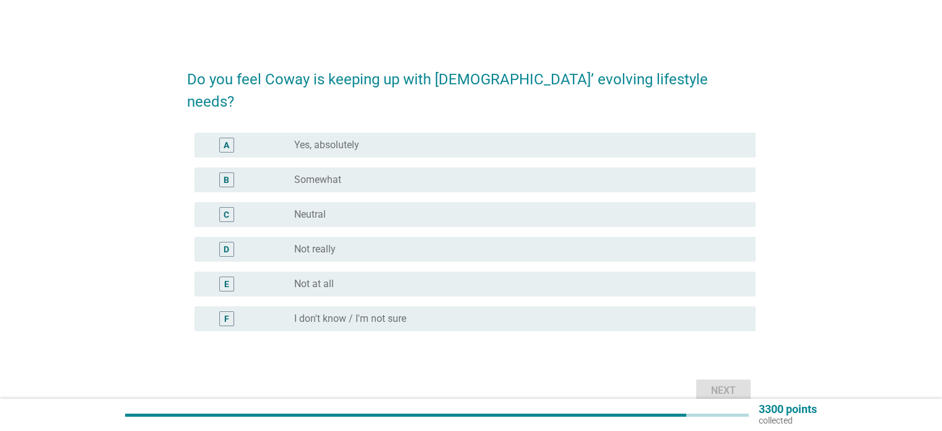
click at [378, 139] on div "radio_button_unchecked Yes, absolutely" at bounding box center [514, 145] width 441 height 12
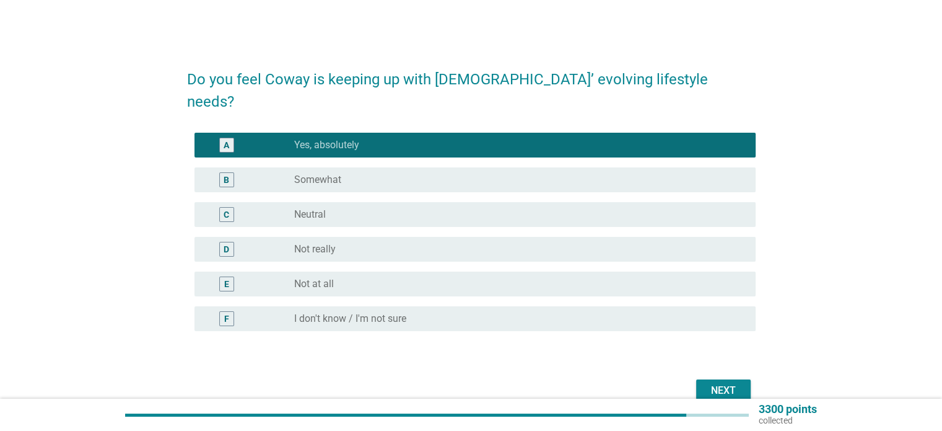
click at [713, 383] on div "Next" at bounding box center [723, 390] width 35 height 15
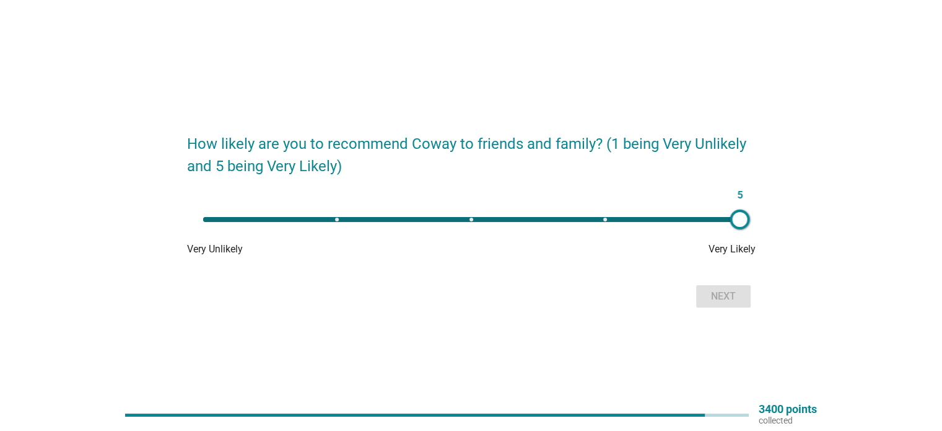
drag, startPoint x: 195, startPoint y: 219, endPoint x: 777, endPoint y: 205, distance: 582.5
click at [777, 205] on div "How likely are you to recommend Coway to friends and family? (1 being Very Unli…" at bounding box center [471, 215] width 883 height 211
type input "4"
drag, startPoint x: 734, startPoint y: 220, endPoint x: 598, endPoint y: 217, distance: 135.7
click at [610, 217] on div at bounding box center [620, 219] width 20 height 20
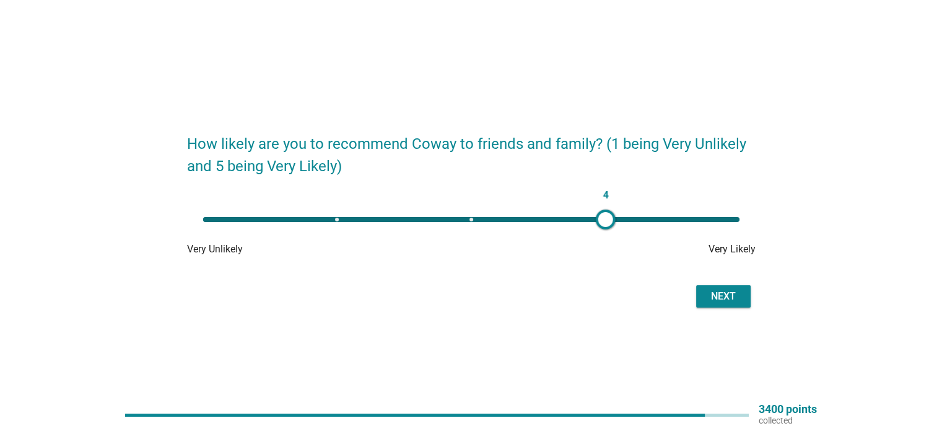
click at [704, 294] on button "Next" at bounding box center [723, 296] width 55 height 22
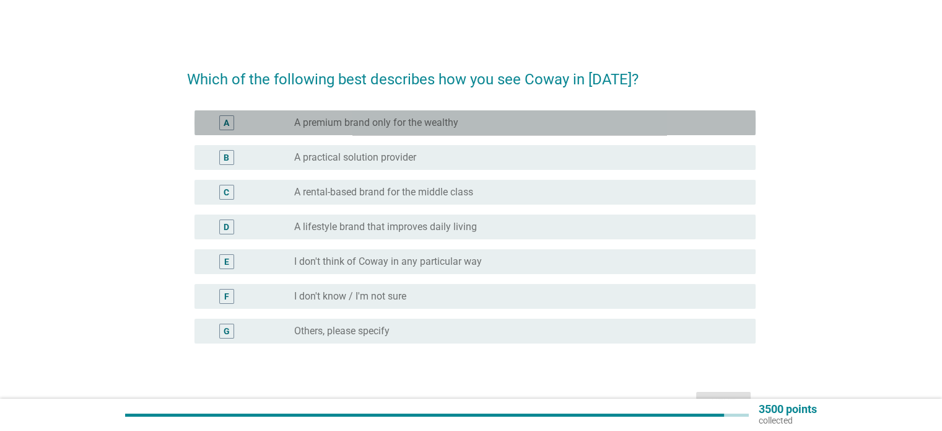
click at [477, 123] on div "radio_button_unchecked A premium brand only for the wealthy" at bounding box center [514, 122] width 441 height 12
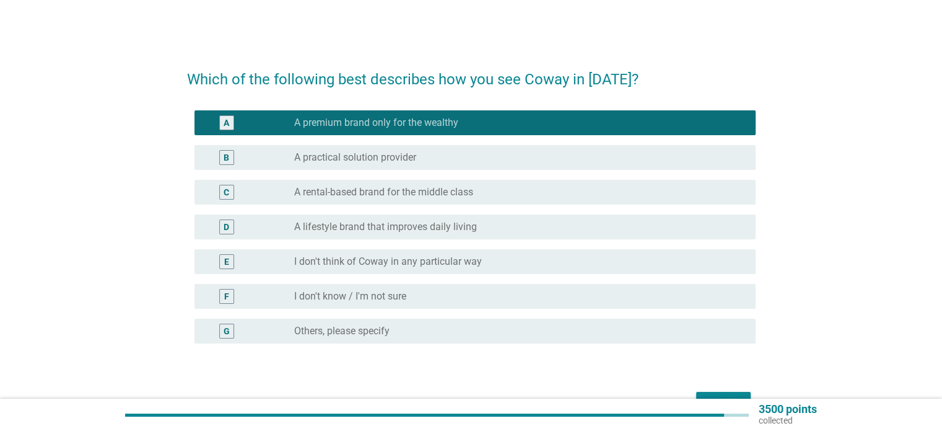
scroll to position [62, 0]
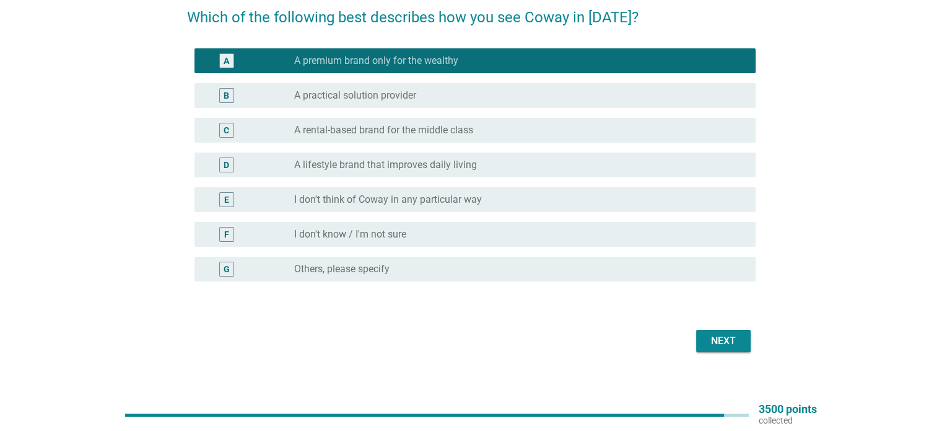
click at [292, 92] on div "B" at bounding box center [249, 95] width 90 height 15
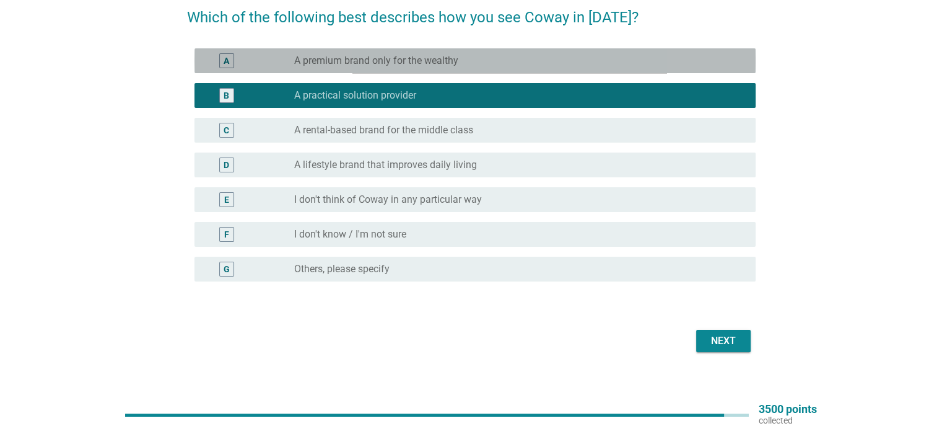
click at [315, 65] on label "A premium brand only for the wealthy" at bounding box center [376, 61] width 164 height 12
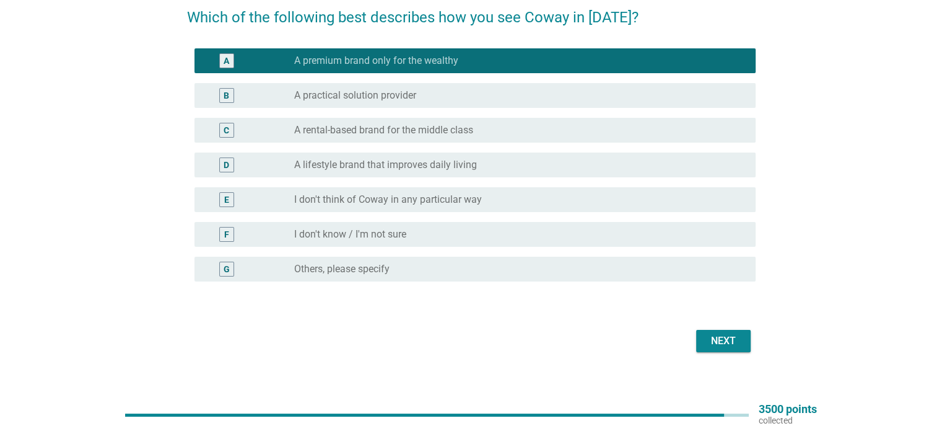
click at [741, 343] on button "Next" at bounding box center [723, 341] width 55 height 22
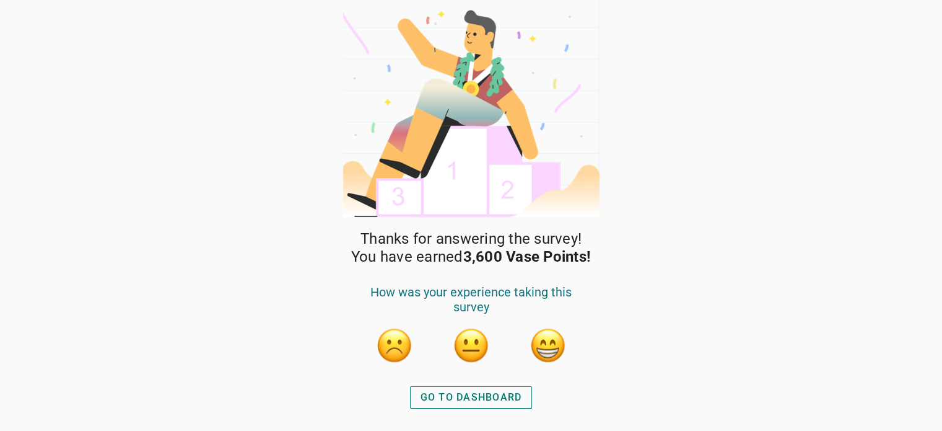
click at [491, 396] on div "GO TO DASHBOARD" at bounding box center [472, 397] width 102 height 15
